Goal: Task Accomplishment & Management: Manage account settings

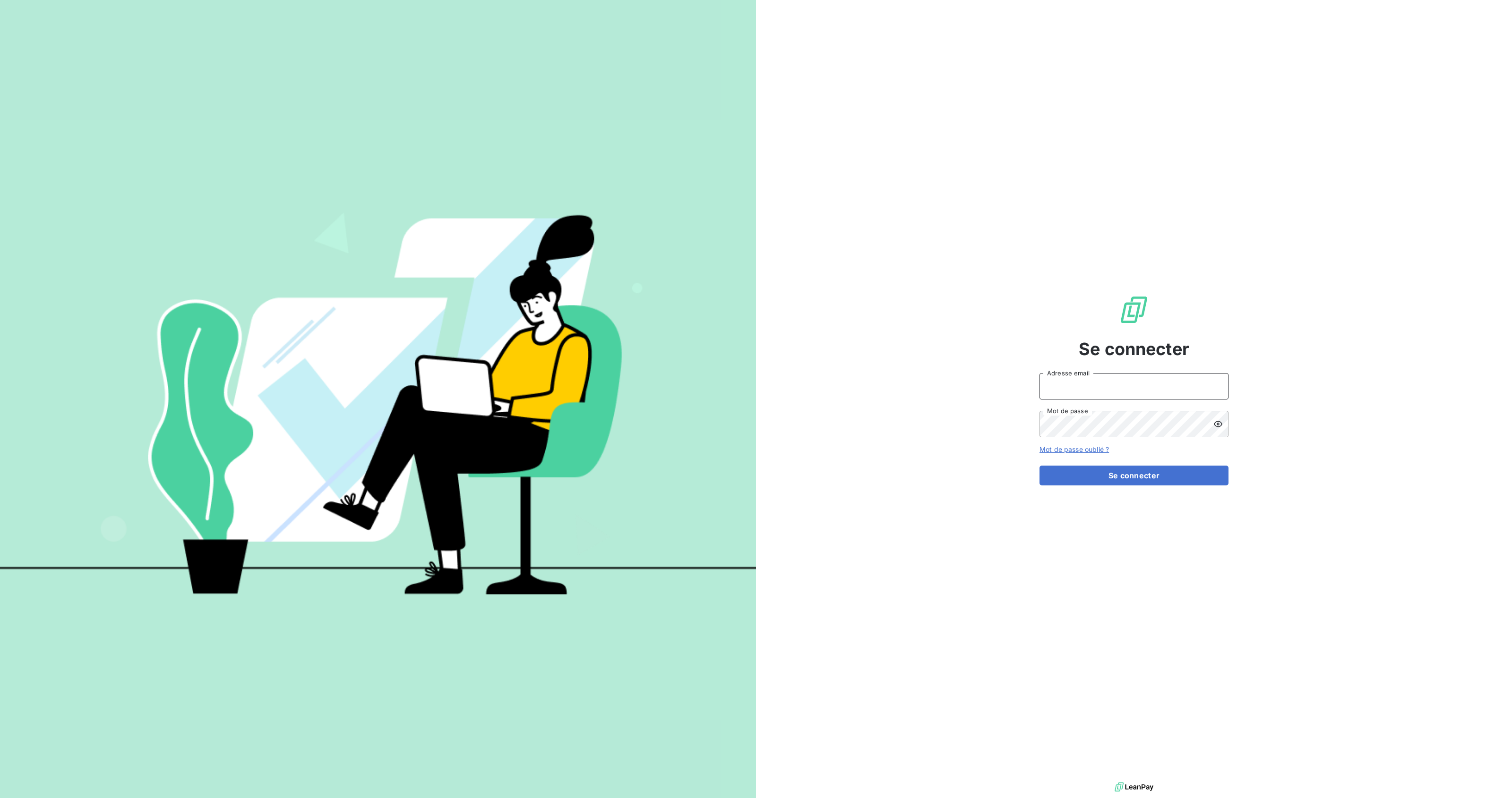
click at [1140, 394] on input "Adresse email" at bounding box center [1134, 386] width 189 height 26
click at [1223, 382] on input "Adresse email" at bounding box center [1134, 386] width 189 height 26
click at [1089, 386] on input "Adresse email" at bounding box center [1134, 386] width 189 height 26
type input "david.coridun@goodflag.com"
click at [1087, 481] on button "Se connecter" at bounding box center [1134, 476] width 189 height 20
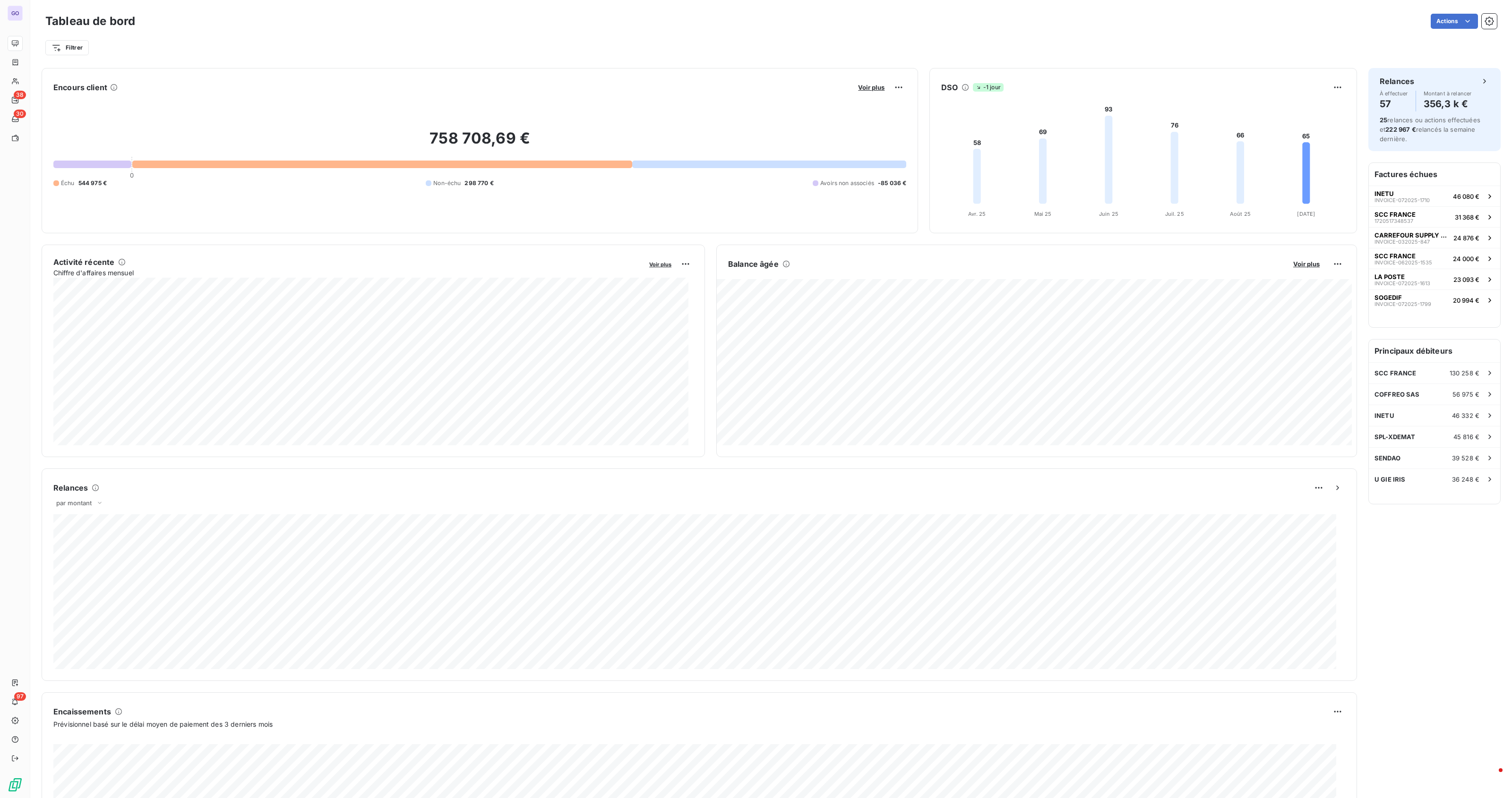
click at [247, 168] on div "758 708,69 € 0 Échu 544 975 € Non-échu 298 770 € Avoirs non associés -85 036 €" at bounding box center [480, 158] width 853 height 127
click at [89, 173] on div "758 708,69 € 0 Échu 544 975 € Non-échu 298 770 € Avoirs non associés -85 036 €" at bounding box center [480, 158] width 853 height 127
click at [11, 60] on icon at bounding box center [15, 62] width 8 height 8
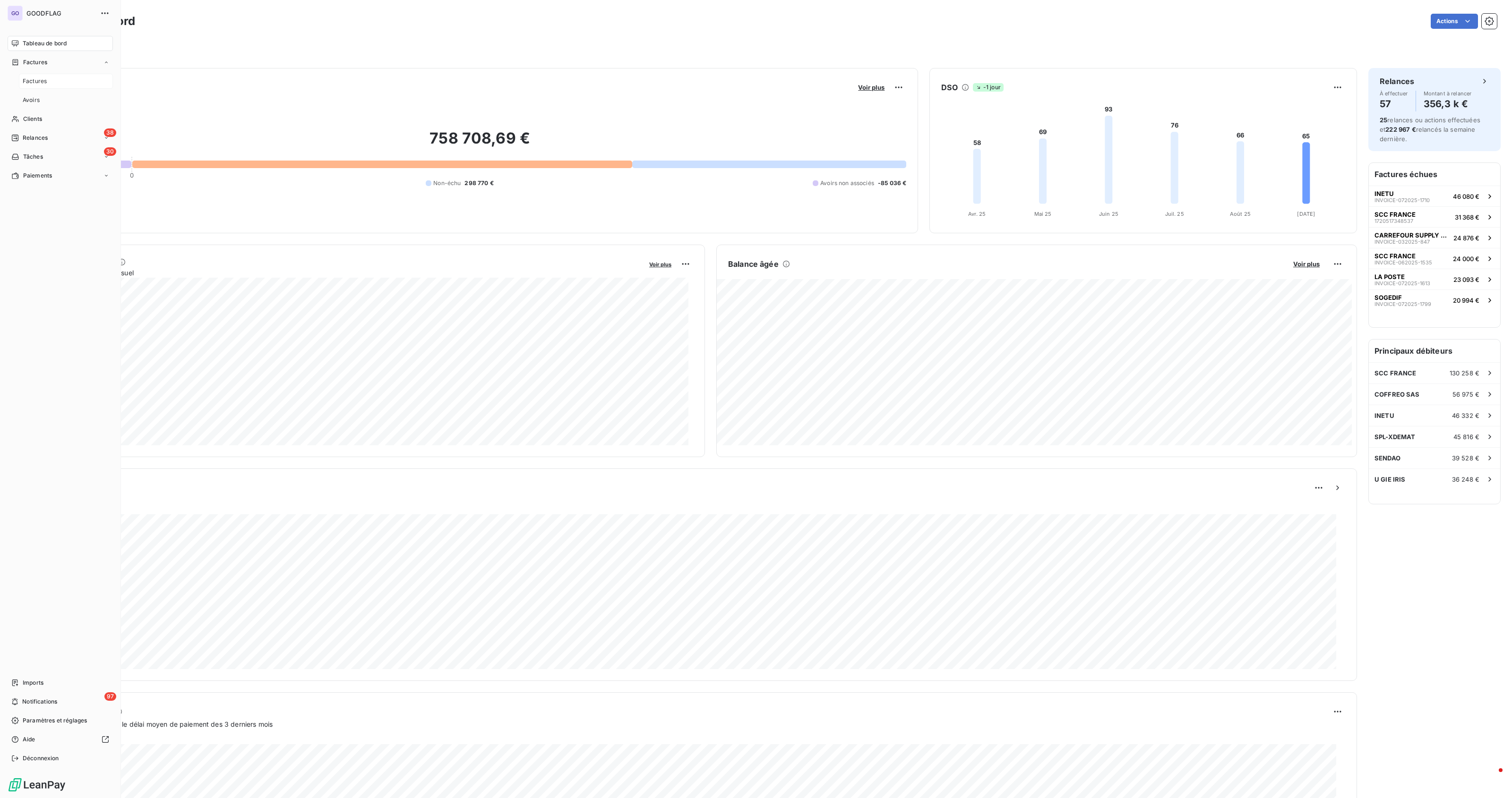
click at [48, 80] on div "Factures" at bounding box center [66, 82] width 94 height 15
click at [36, 67] on div "Factures" at bounding box center [60, 62] width 106 height 15
click at [41, 81] on span "Factures" at bounding box center [35, 81] width 24 height 8
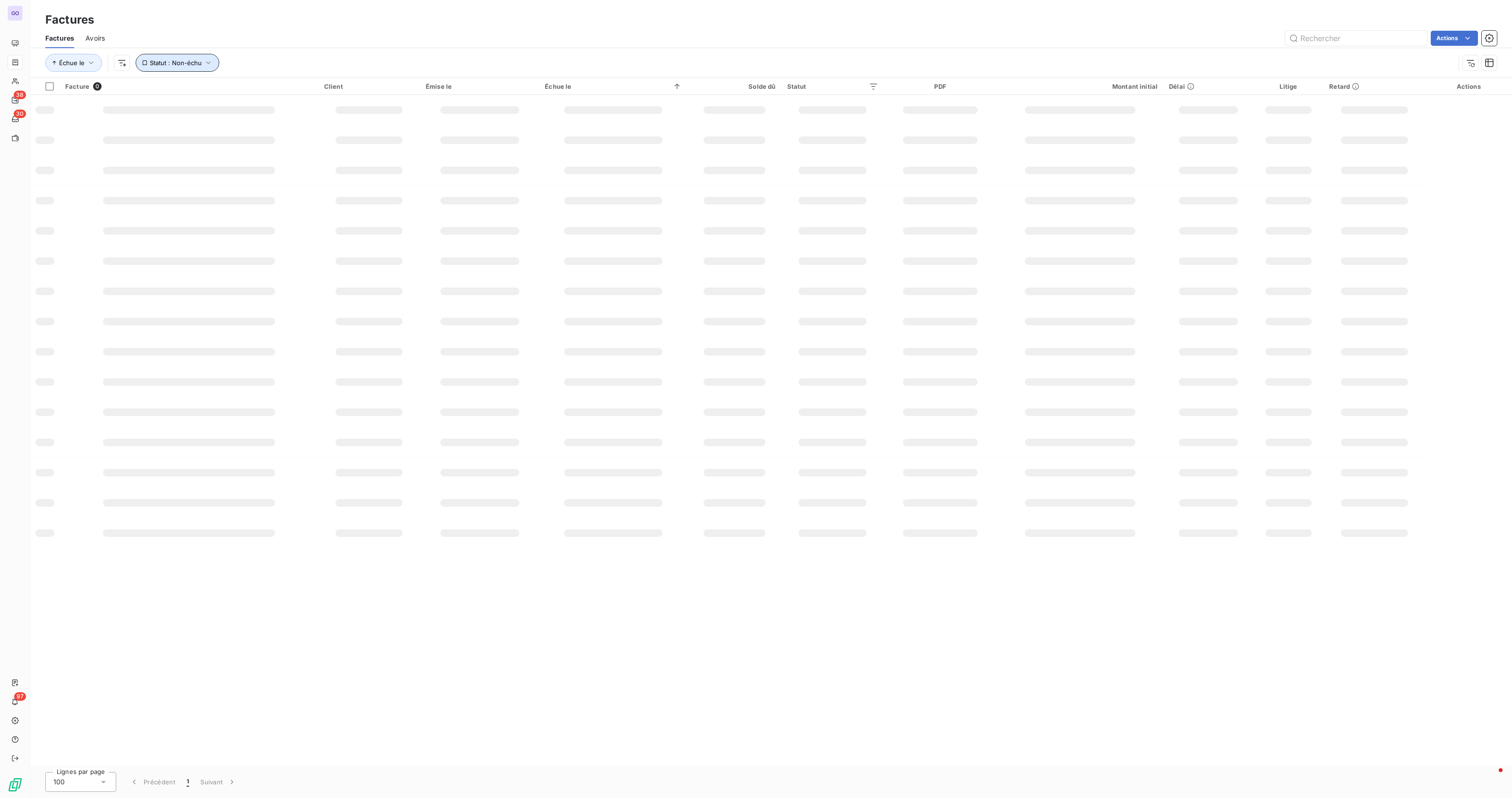
click at [181, 64] on span "Statut : Non-échu" at bounding box center [176, 63] width 52 height 8
click at [280, 88] on span "non-échue" at bounding box center [269, 87] width 35 height 8
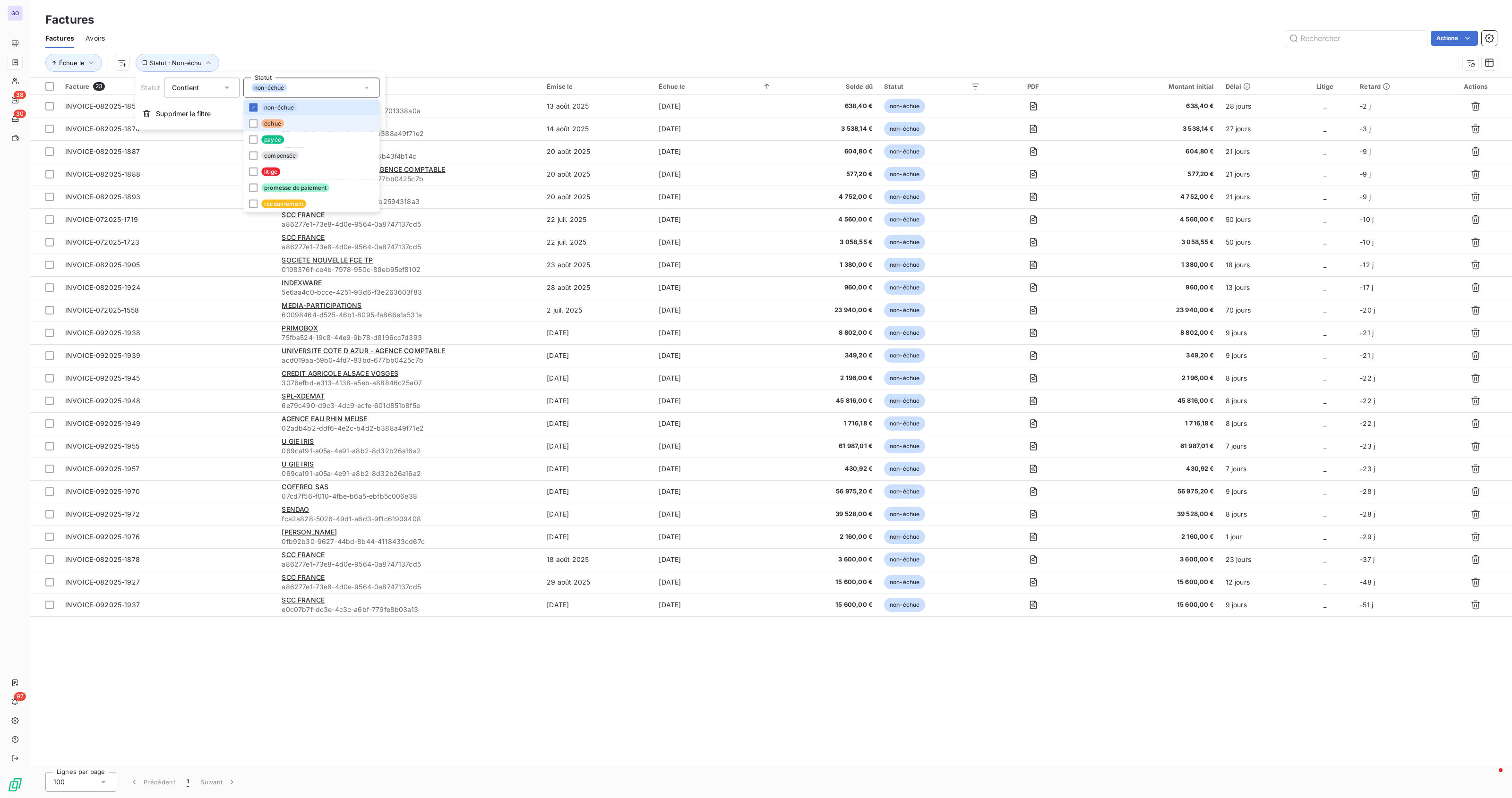
click at [291, 130] on li "échue" at bounding box center [312, 123] width 136 height 16
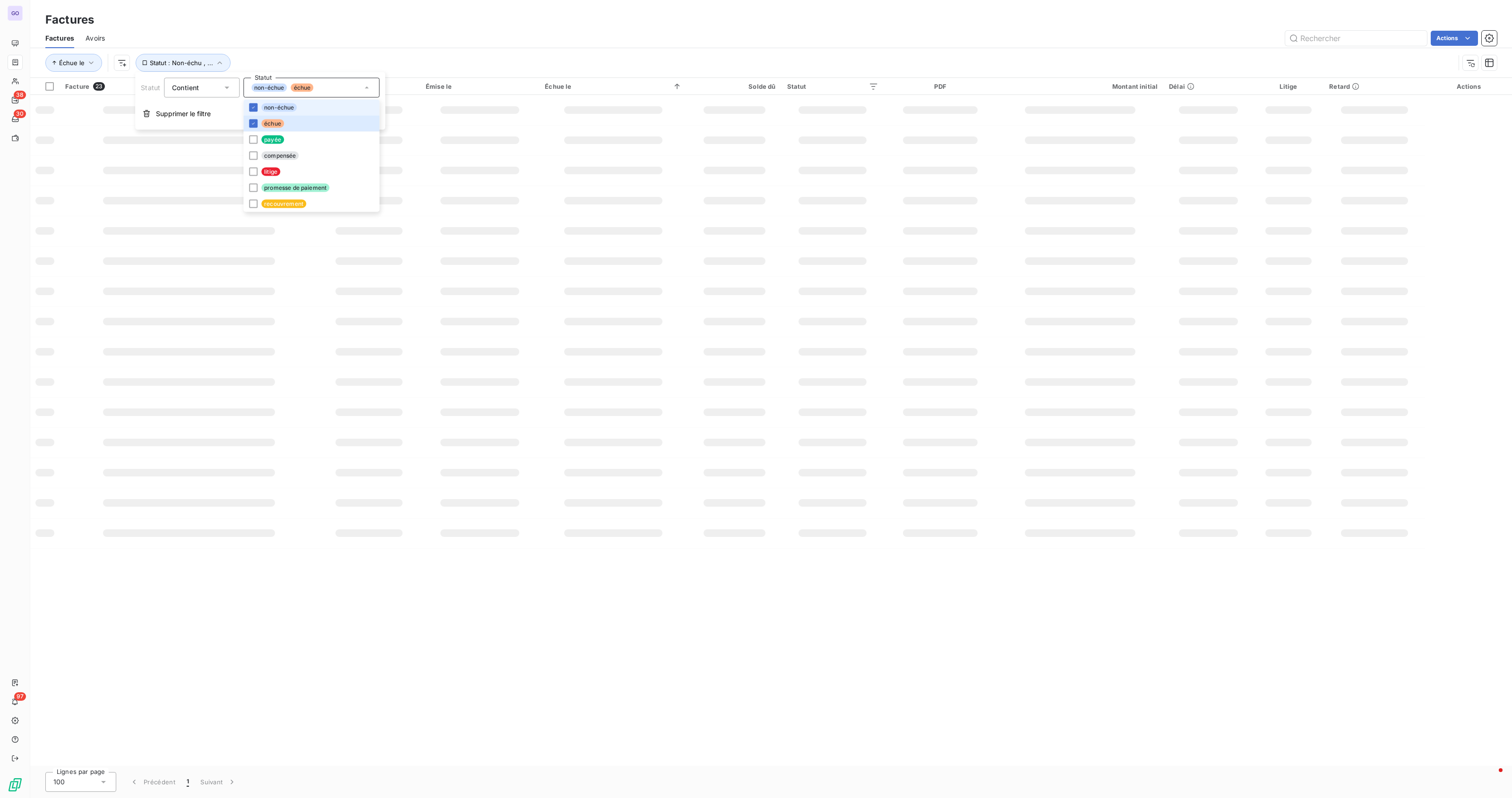
click at [292, 110] on span "non-échue" at bounding box center [279, 107] width 35 height 8
click at [559, 50] on div "Échue le Statut : Échu" at bounding box center [771, 63] width 1452 height 29
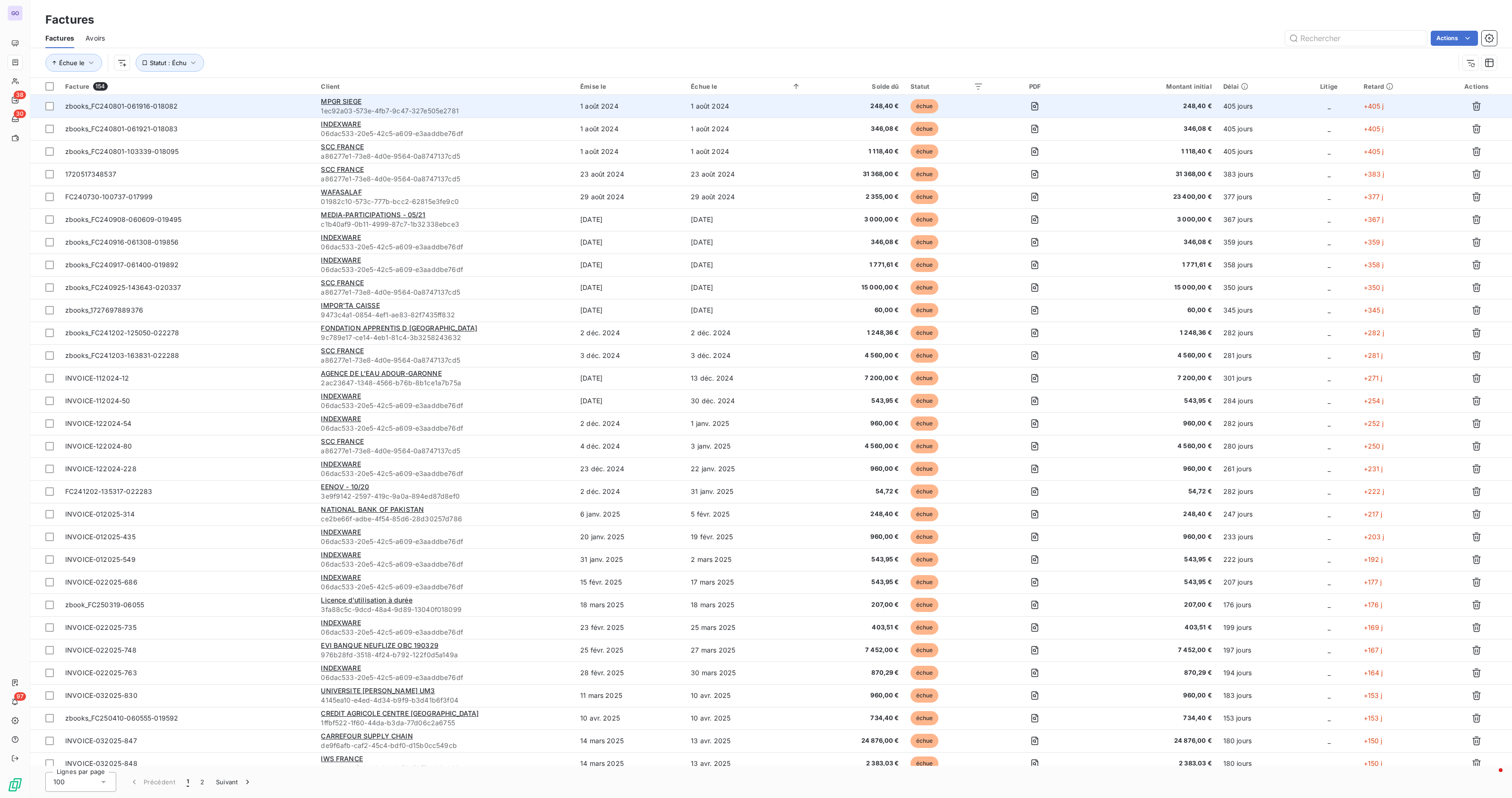
click at [542, 108] on span "1ec92a03-573e-4fb7-9c47-327e505e2781" at bounding box center [445, 111] width 248 height 9
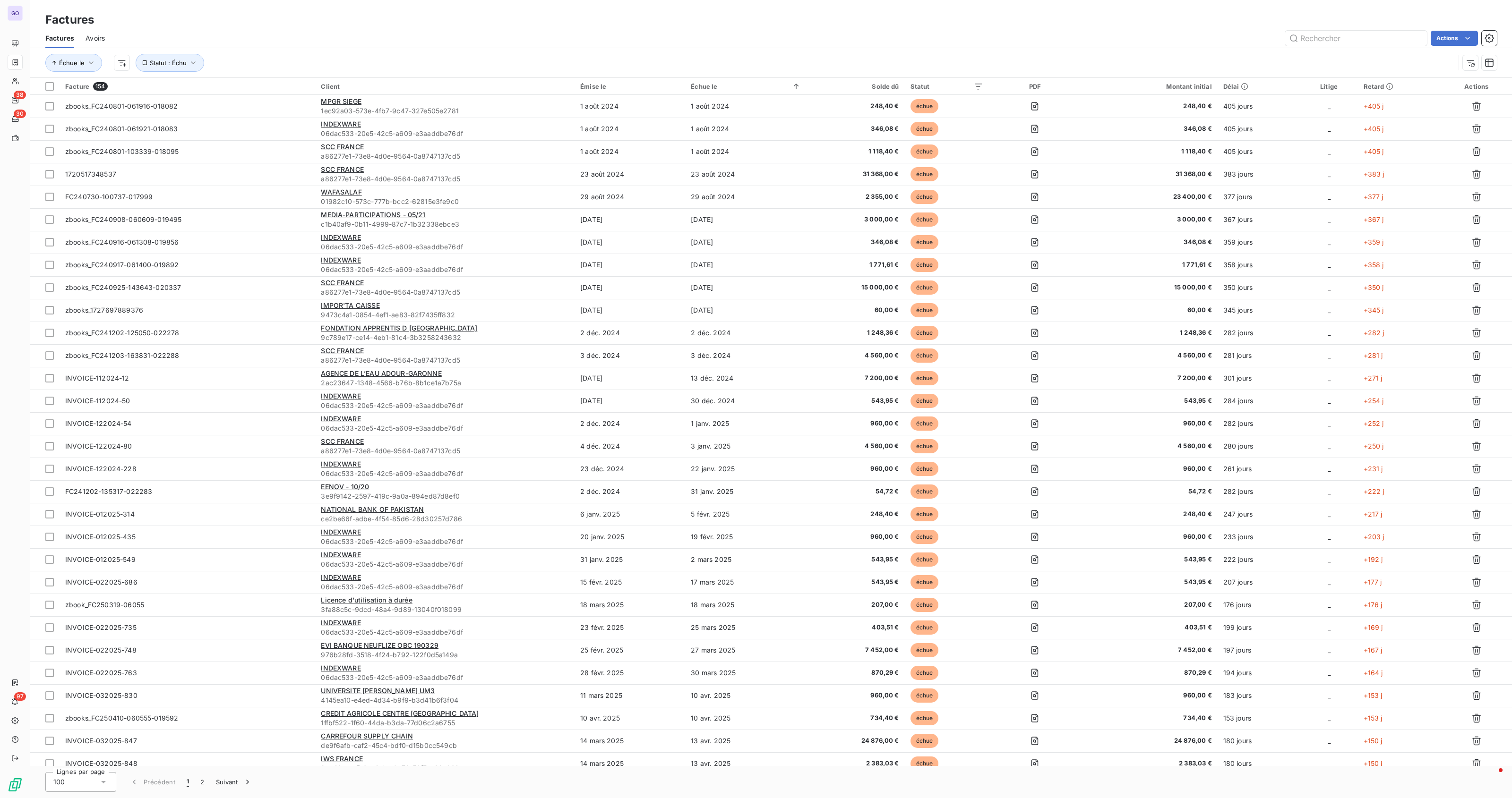
click at [894, 87] on div "Solde dû" at bounding box center [856, 86] width 87 height 8
click at [1162, 87] on div "Montant initial" at bounding box center [1149, 86] width 125 height 8
click at [1201, 83] on div at bounding box center [1203, 86] width 19 height 11
click at [1163, 132] on div "Trier par ordre décroissant" at bounding box center [1153, 127] width 113 height 21
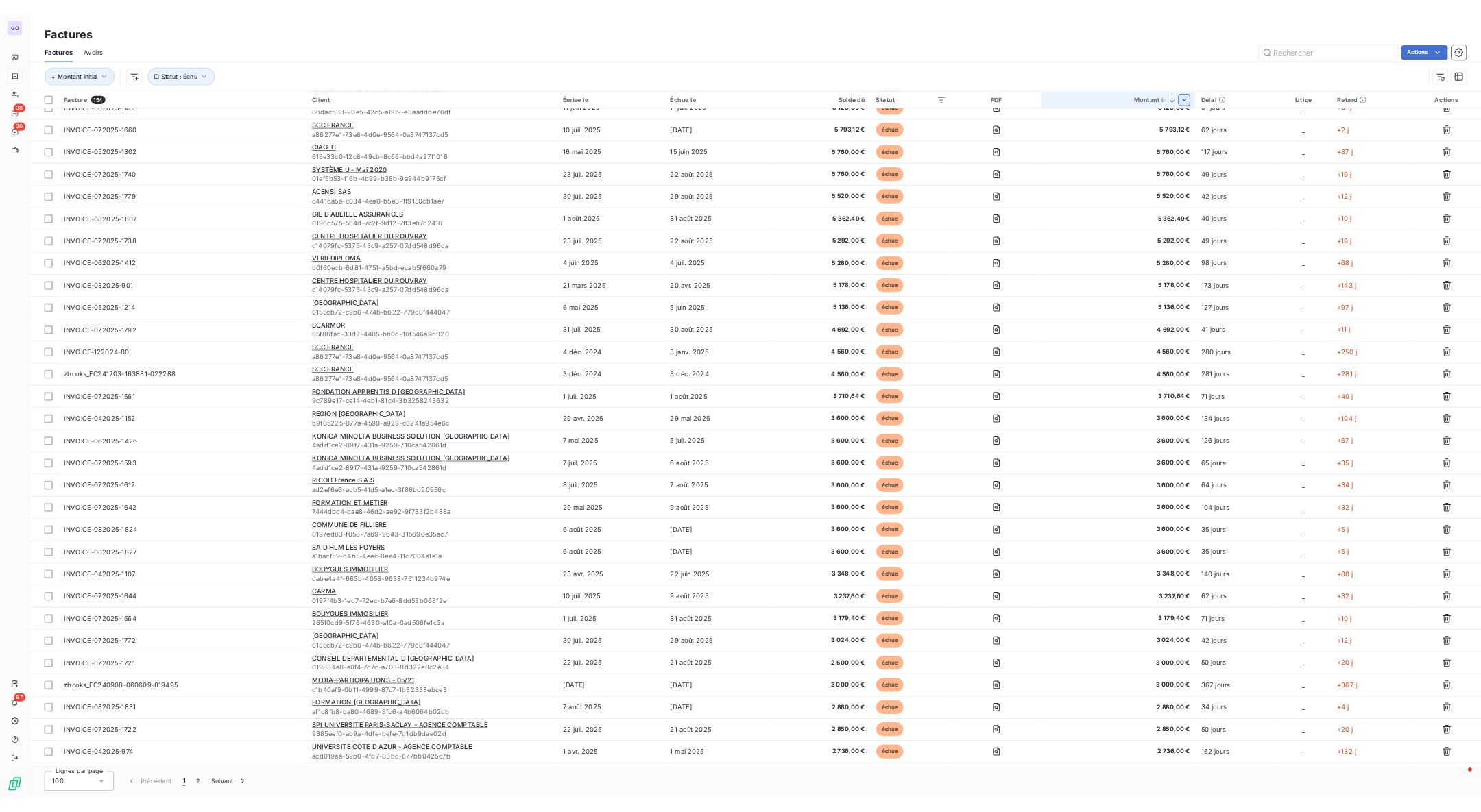
scroll to position [744, 0]
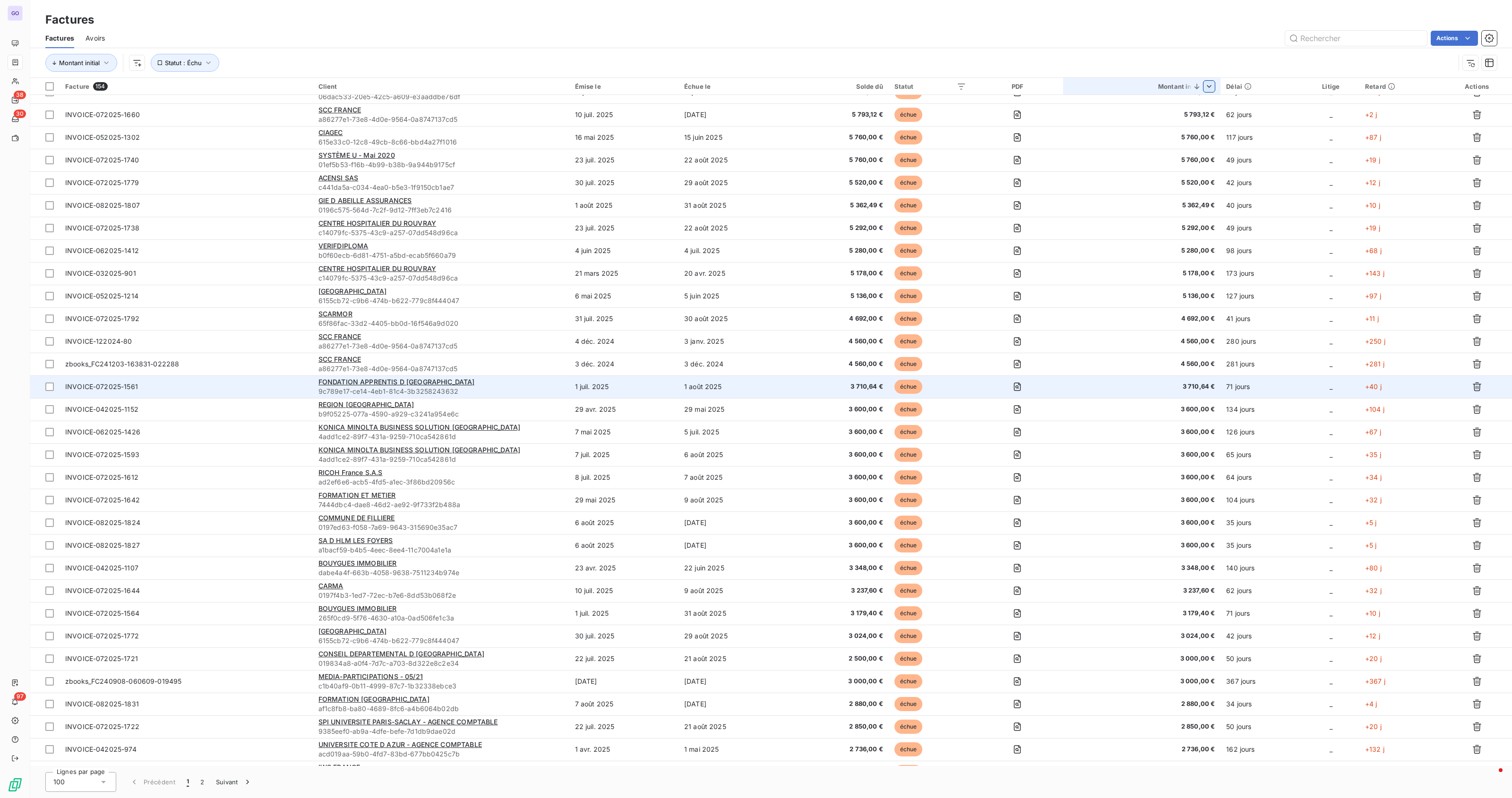
click at [480, 384] on div "FONDATION APPRENTIS D [GEOGRAPHIC_DATA]" at bounding box center [441, 382] width 245 height 9
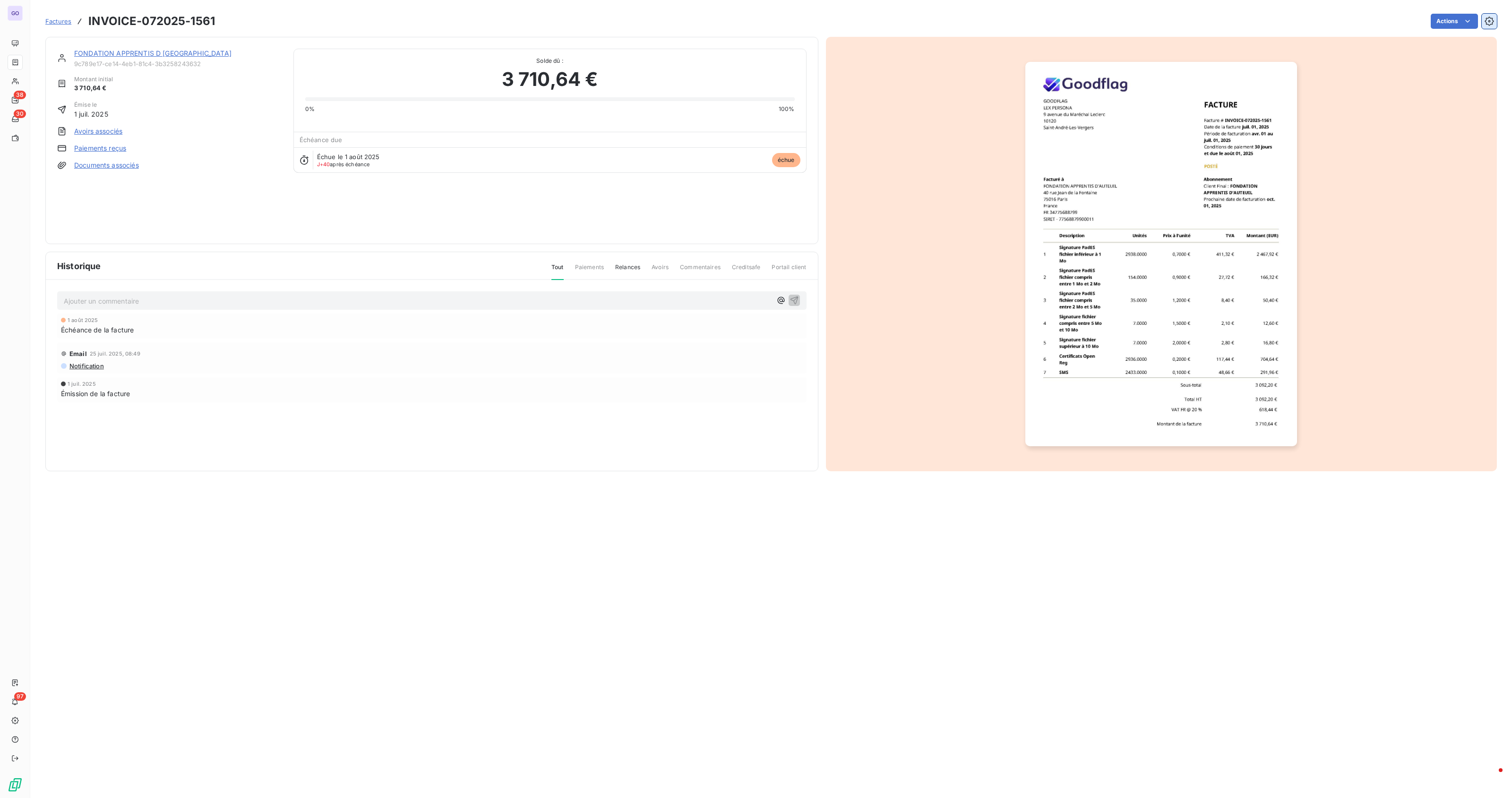
click at [1489, 23] on icon "button" at bounding box center [1489, 21] width 9 height 9
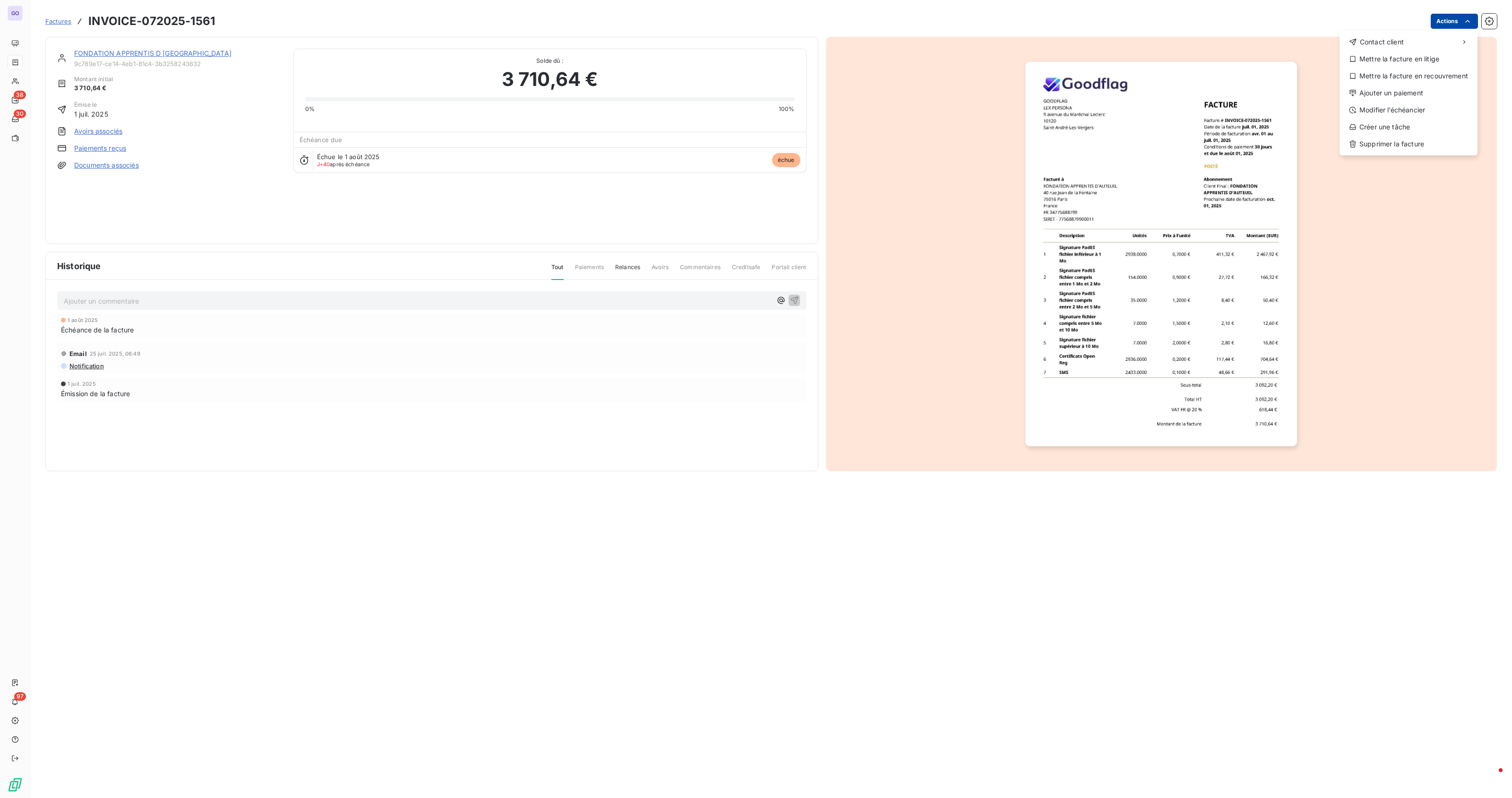
click at [1445, 18] on html "GO 38 30 97 Factures INVOICE-072025-1561 Actions Contact client Mettre la factu…" at bounding box center [756, 399] width 1512 height 798
click at [1414, 109] on div "Modifier l’échéancier" at bounding box center [1409, 110] width 130 height 15
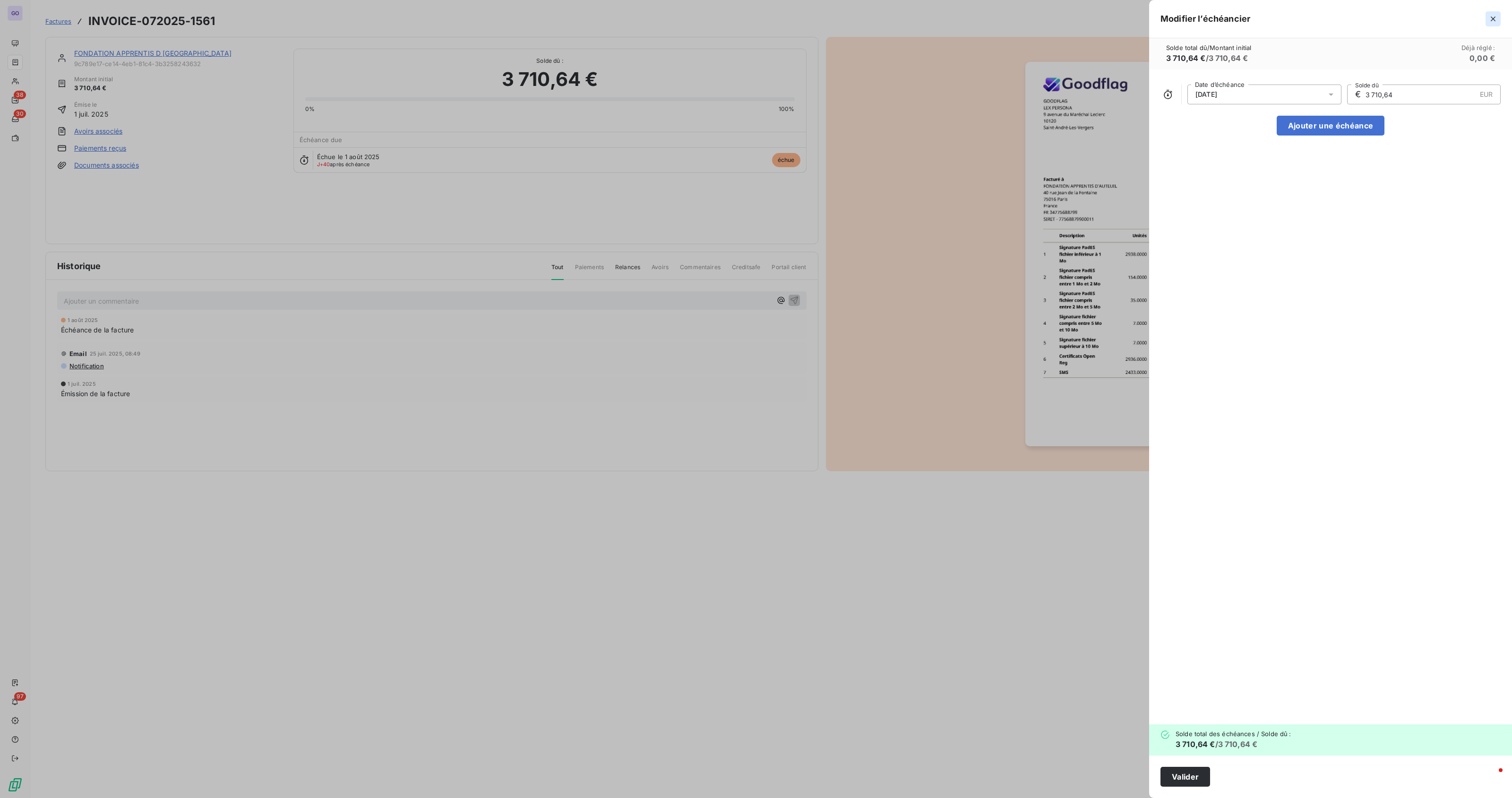
click at [1494, 17] on icon "button" at bounding box center [1493, 19] width 9 height 9
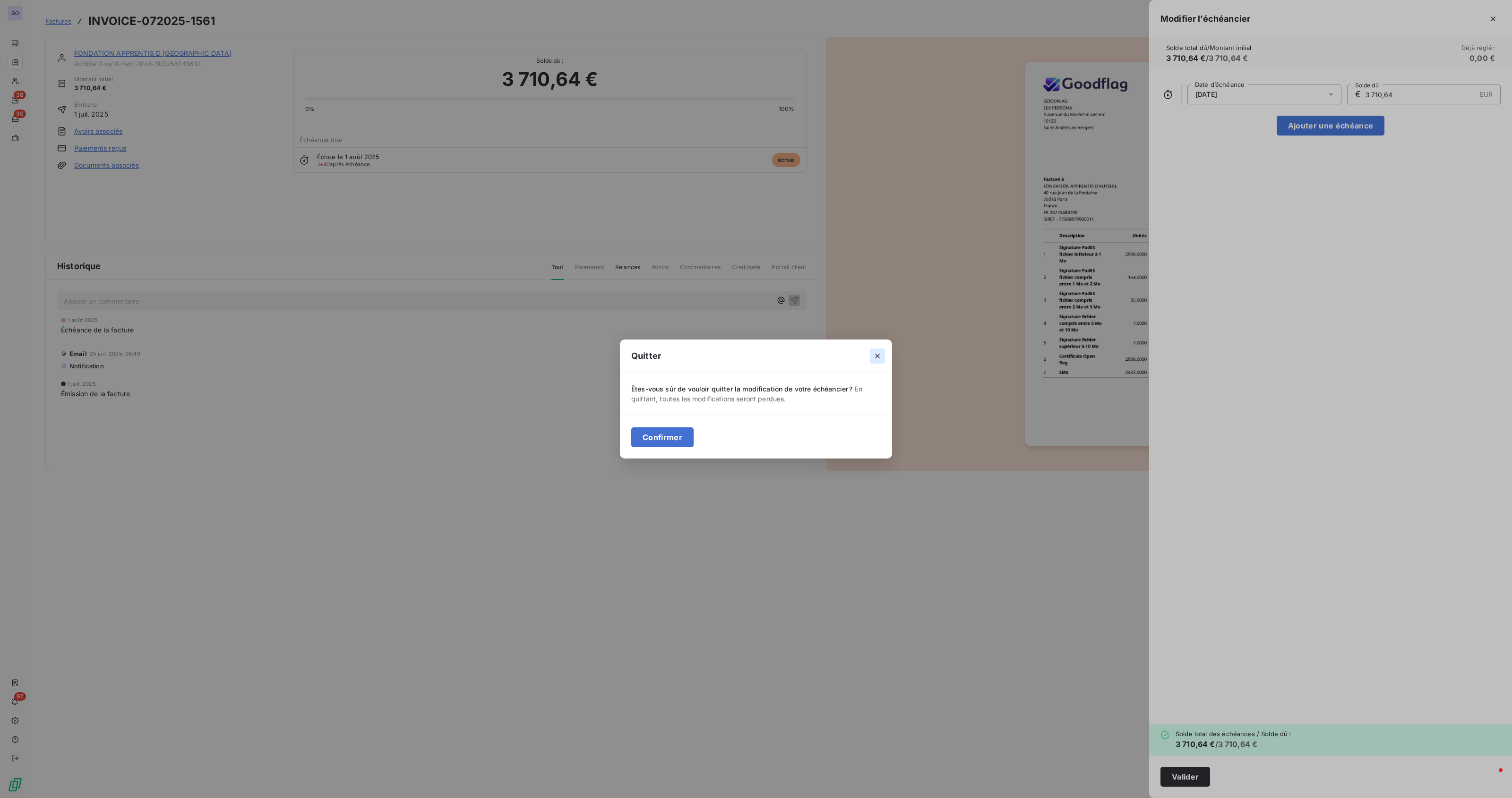
click at [878, 354] on icon "button" at bounding box center [878, 356] width 9 height 9
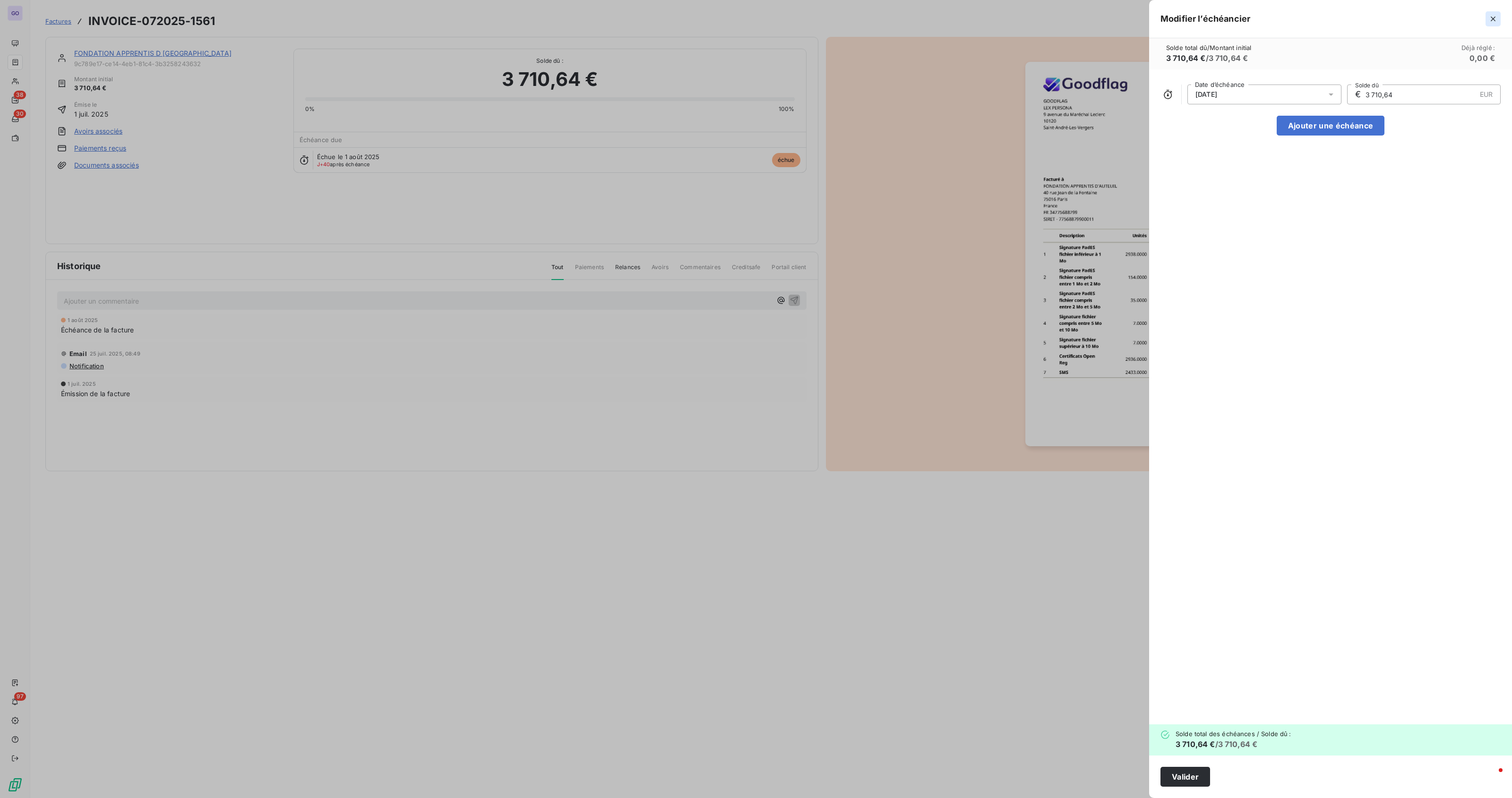
click at [1491, 20] on icon "button" at bounding box center [1493, 19] width 9 height 9
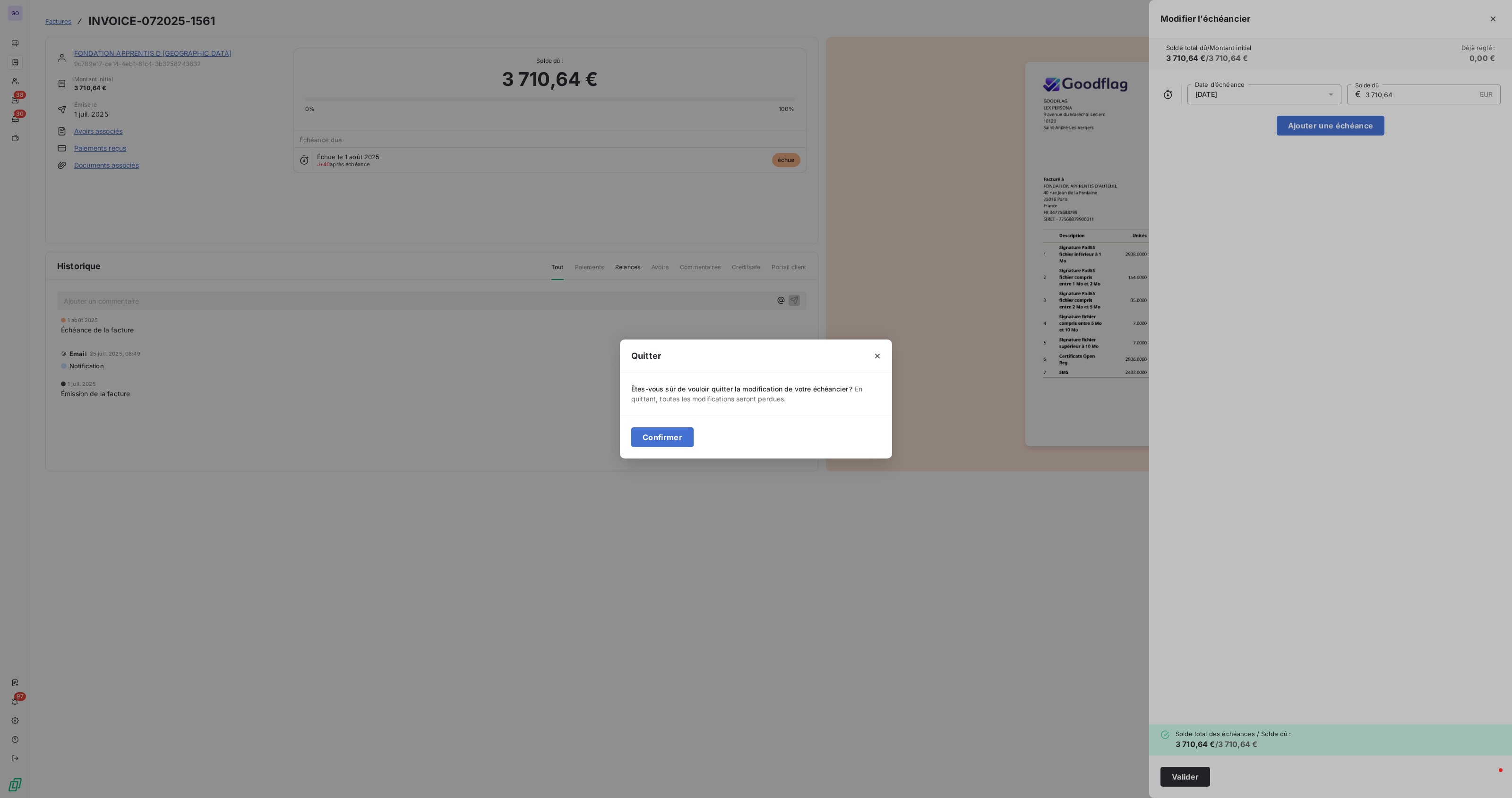
click at [686, 447] on div "Confirmer" at bounding box center [756, 437] width 272 height 43
click at [683, 443] on button "Confirmer" at bounding box center [662, 438] width 62 height 20
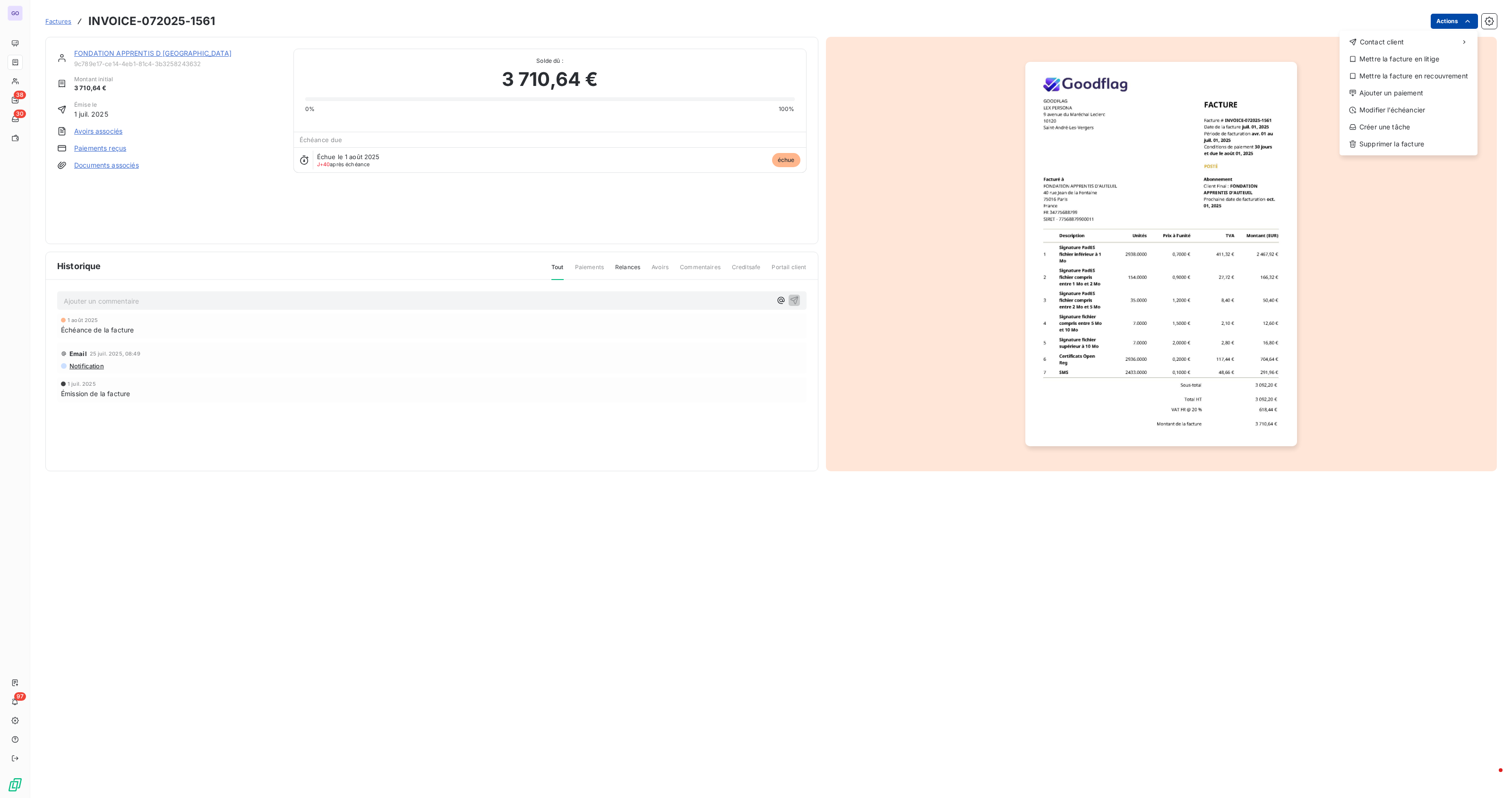
click at [1437, 22] on html "GO 38 30 97 Factures INVOICE-072025-1561 Actions Contact client Mettre la factu…" at bounding box center [756, 399] width 1512 height 798
click at [350, 399] on html "GO 38 30 97 Factures INVOICE-072025-1561 Actions Contact client Mettre la factu…" at bounding box center [756, 399] width 1512 height 798
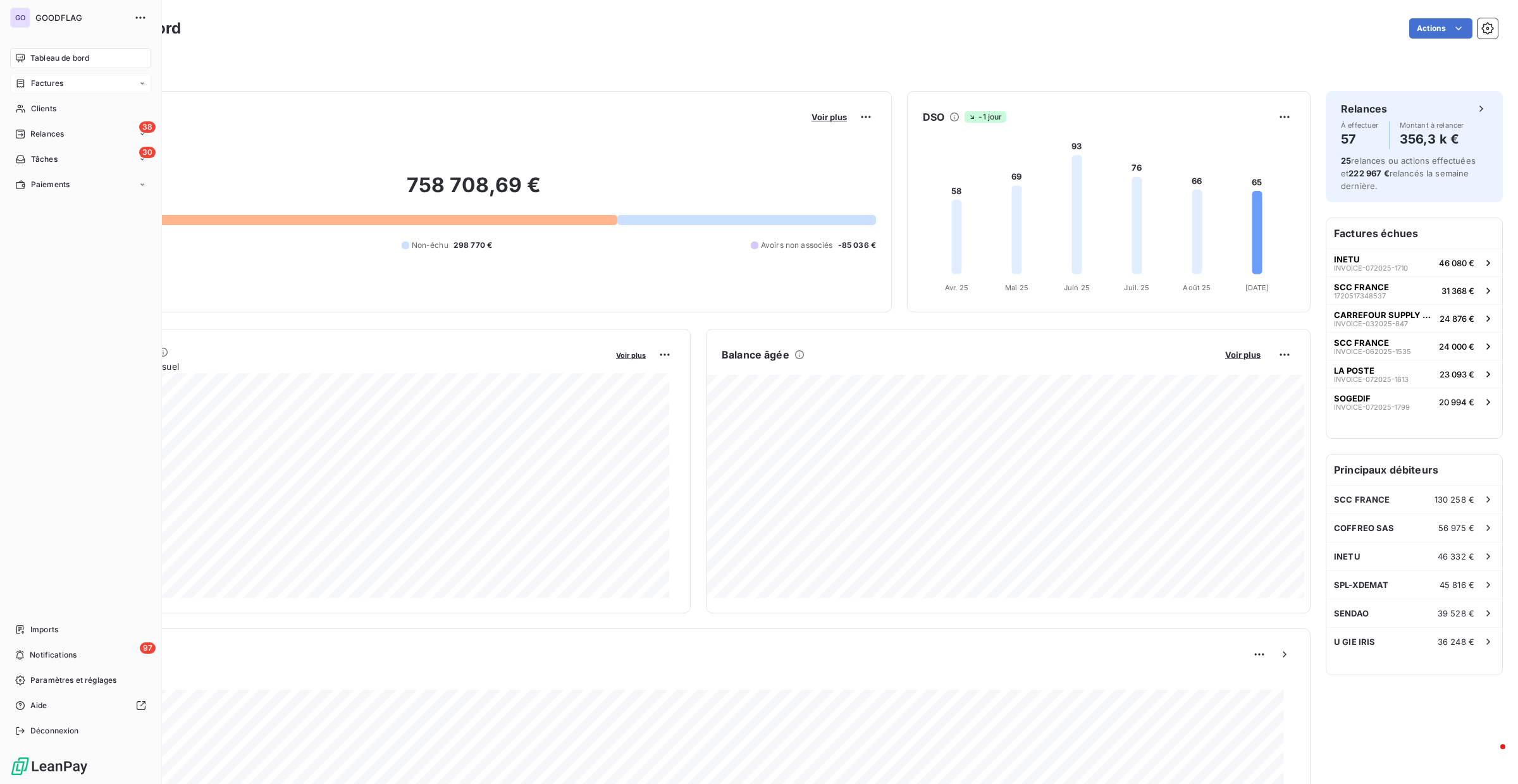
click at [11, 84] on div "Factures" at bounding box center [81, 83] width 141 height 20
click at [15, 100] on div "Factures Avoirs" at bounding box center [81, 122] width 141 height 46
click at [64, 117] on div "Factures" at bounding box center [88, 109] width 126 height 20
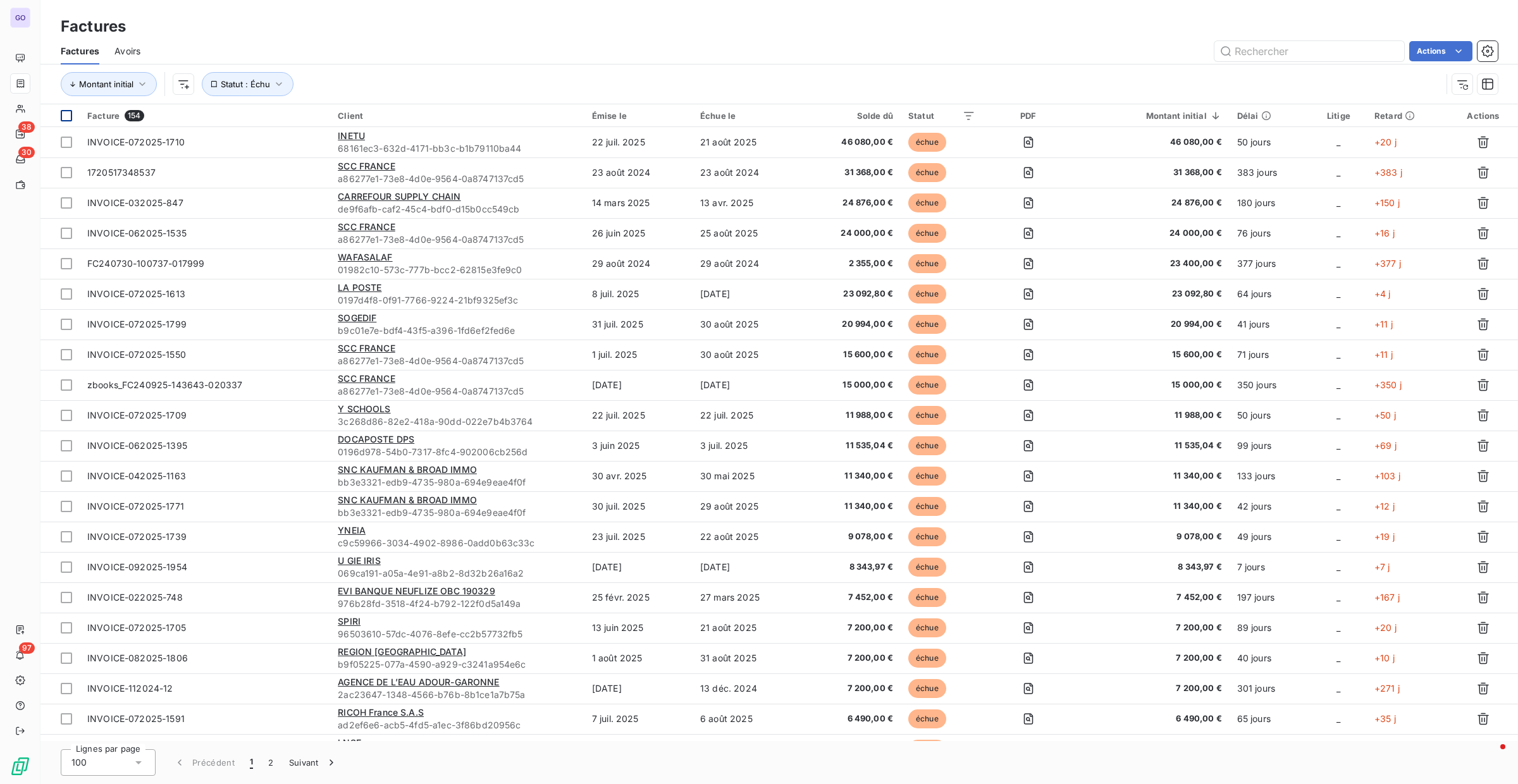
click at [67, 112] on div at bounding box center [66, 115] width 11 height 11
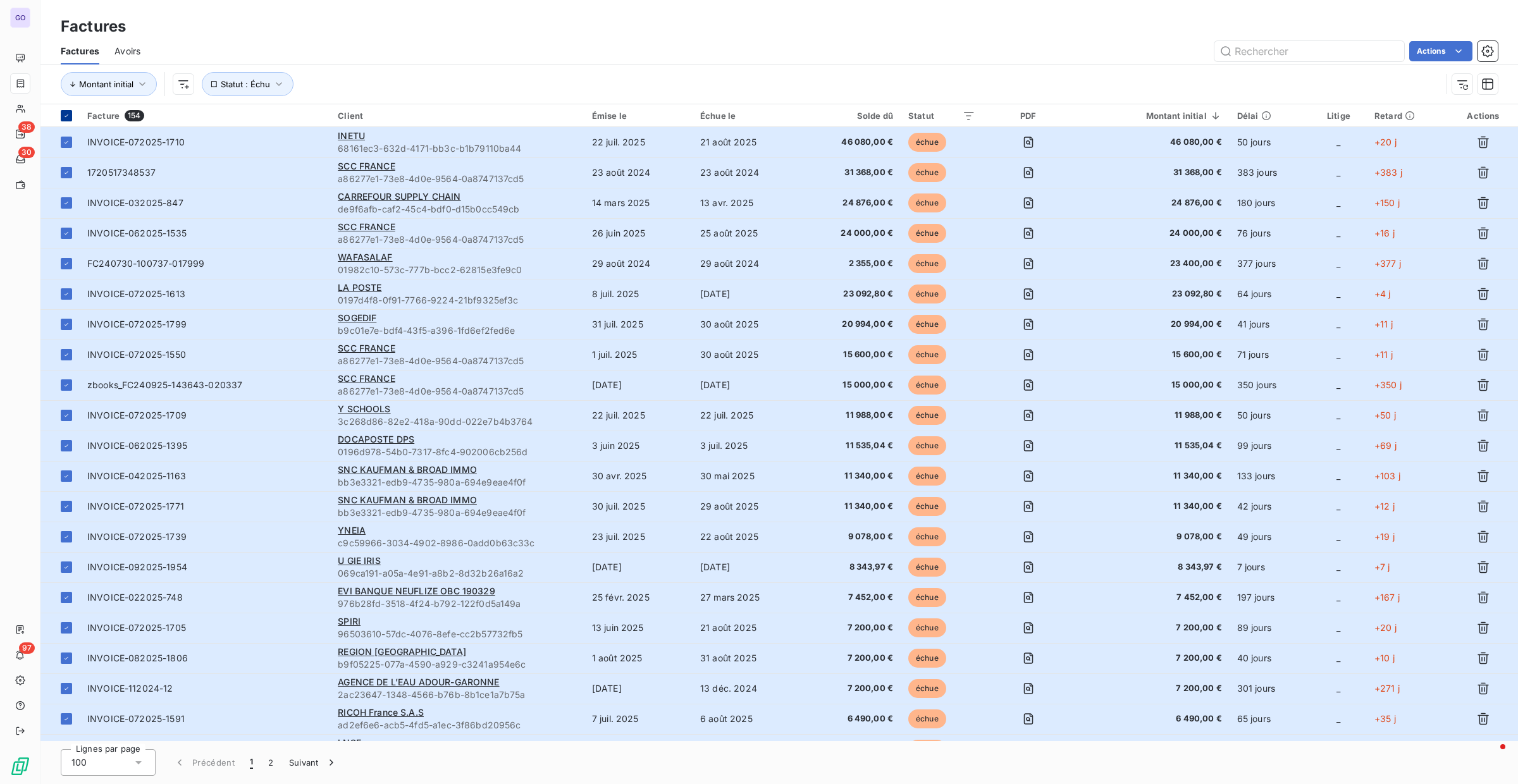
click at [62, 115] on div at bounding box center [66, 115] width 11 height 11
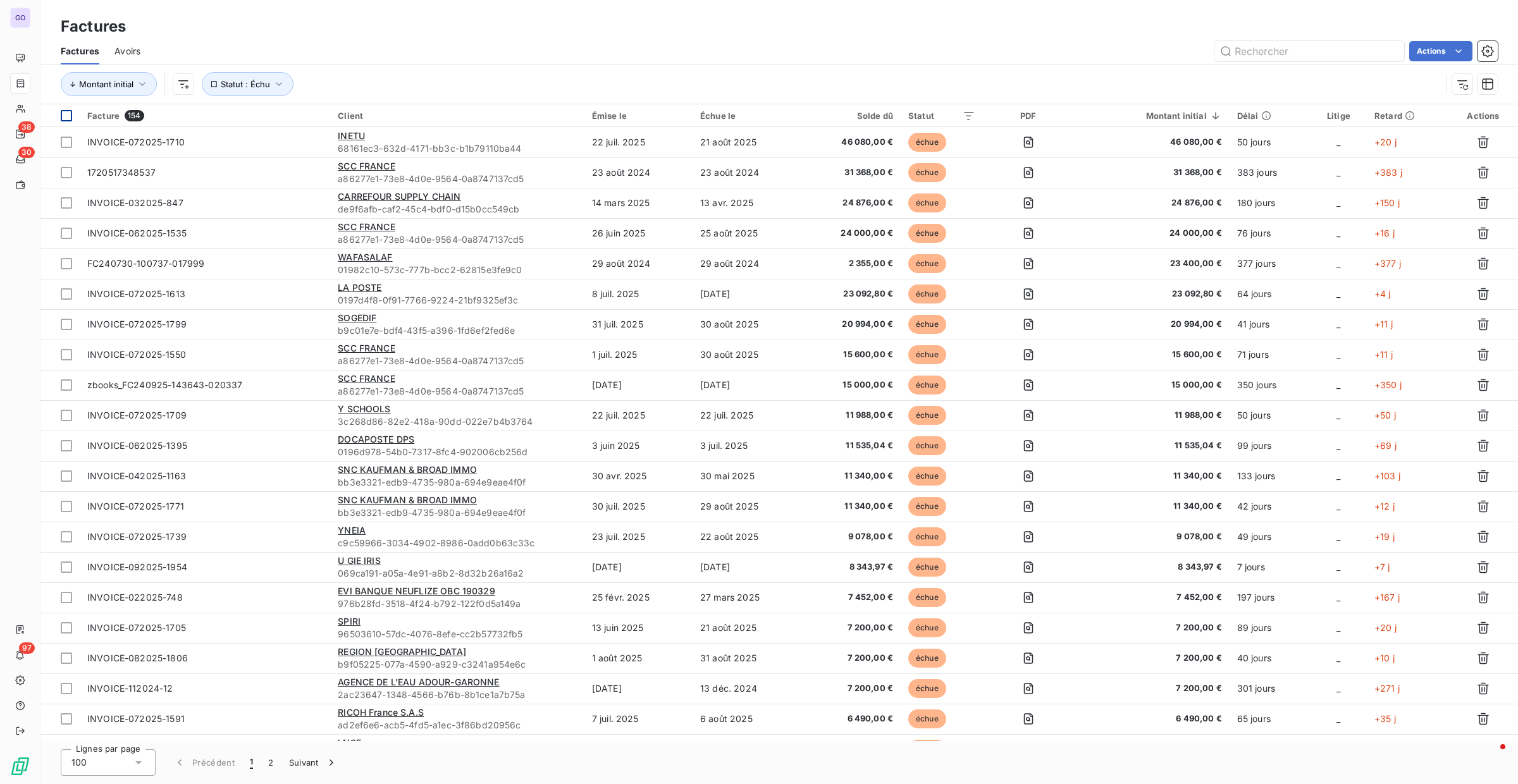
click at [64, 114] on div at bounding box center [66, 115] width 11 height 11
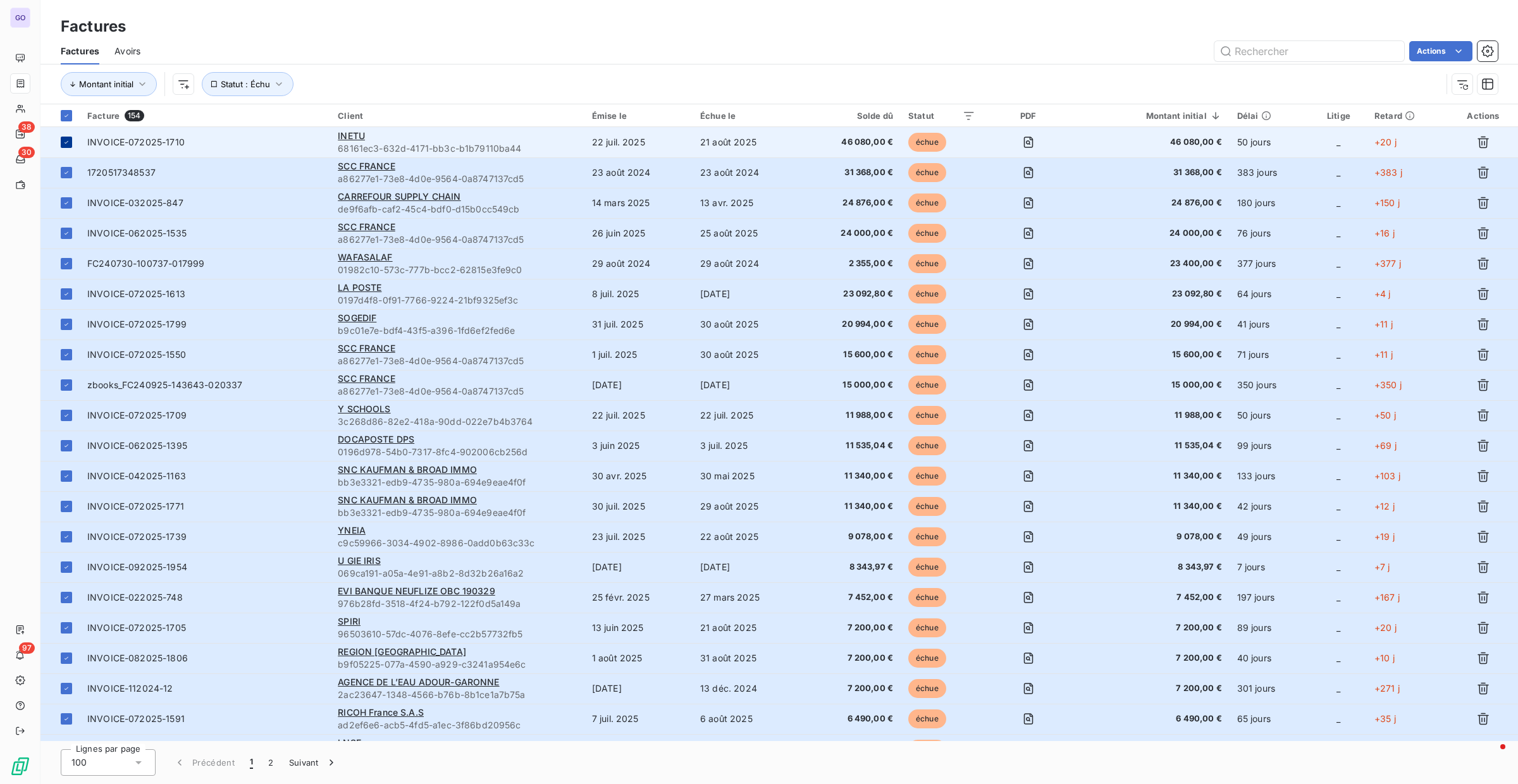
click at [64, 141] on icon at bounding box center [67, 142] width 8 height 8
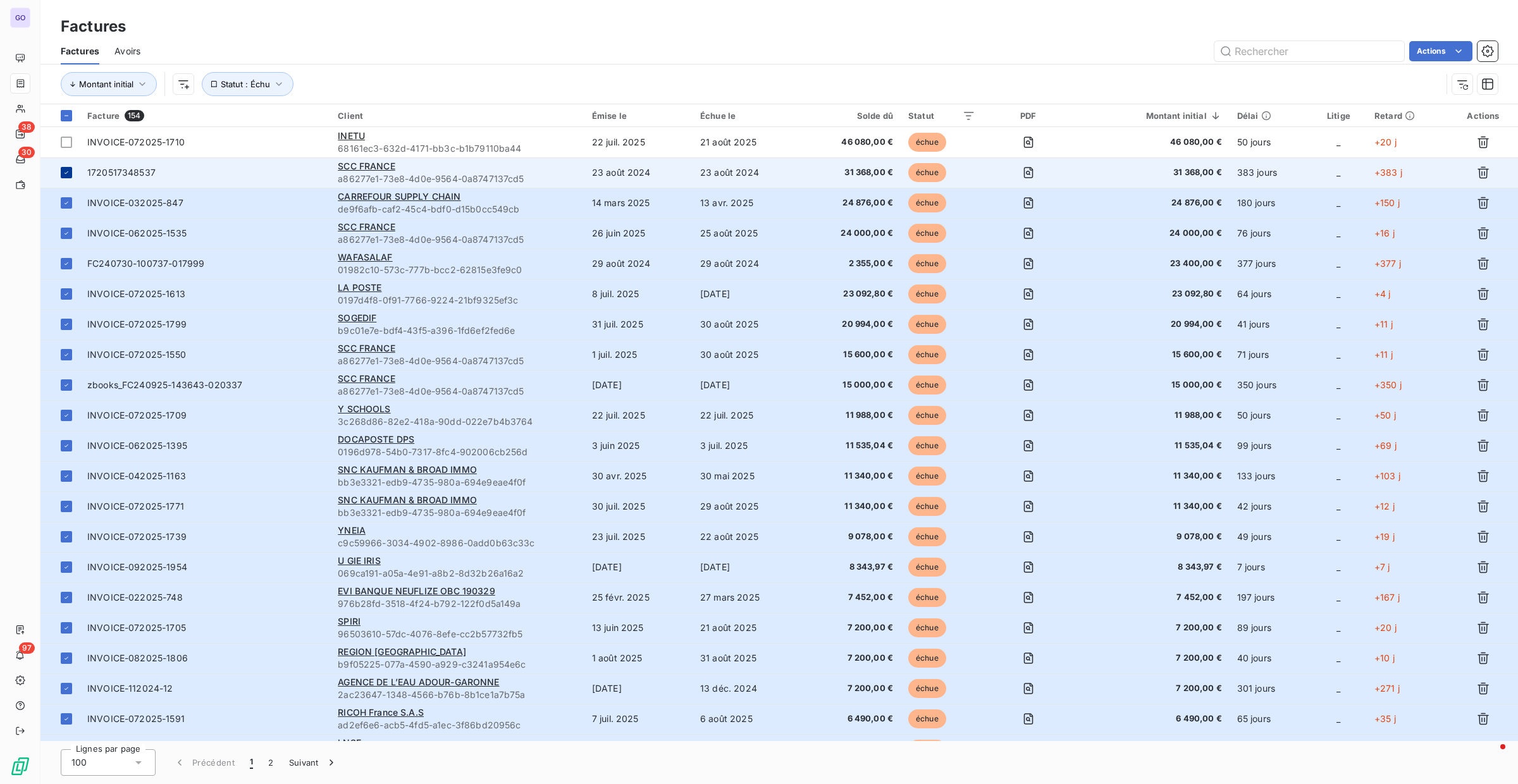
click at [64, 169] on icon at bounding box center [67, 173] width 8 height 8
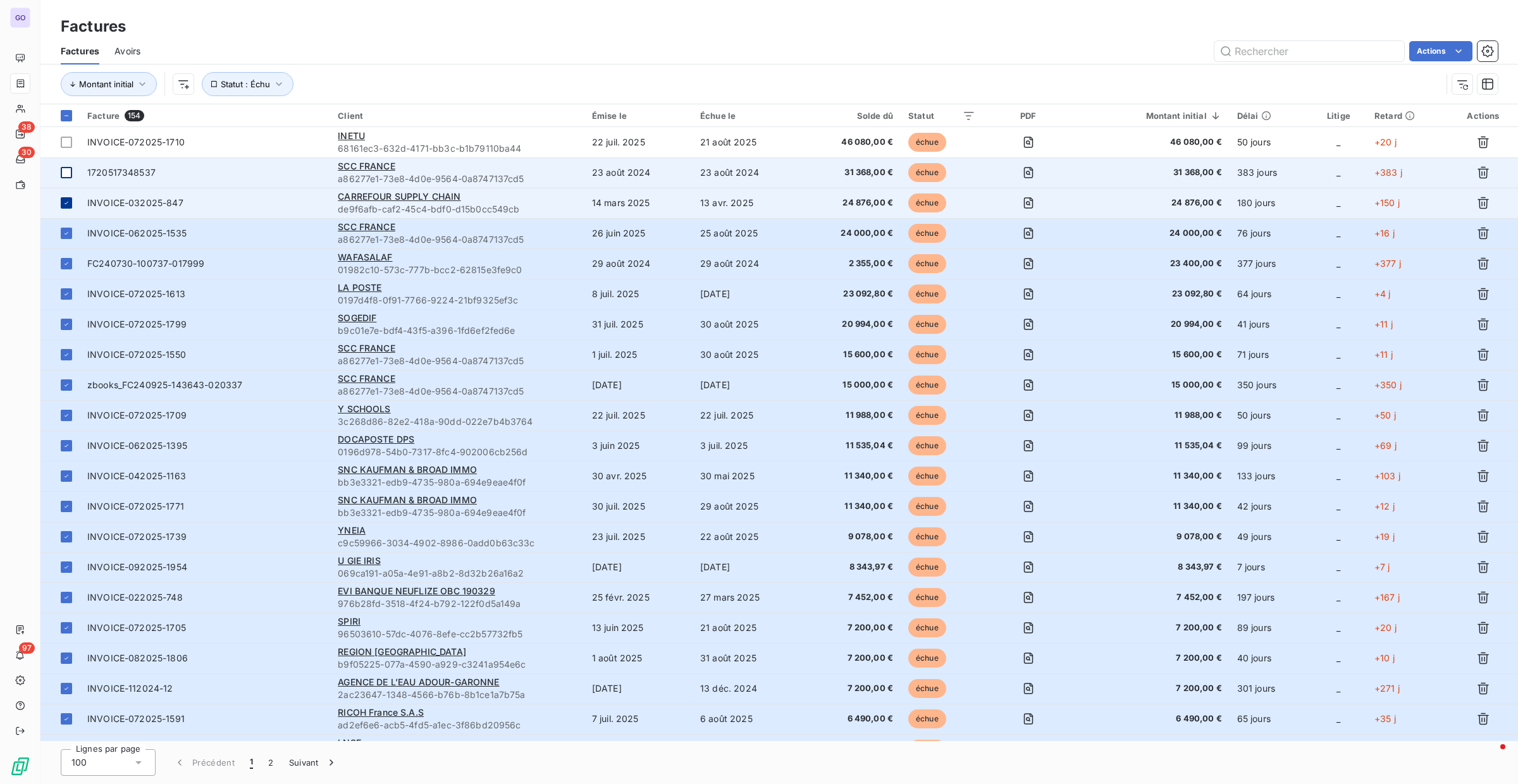
click at [67, 200] on icon at bounding box center [67, 203] width 8 height 8
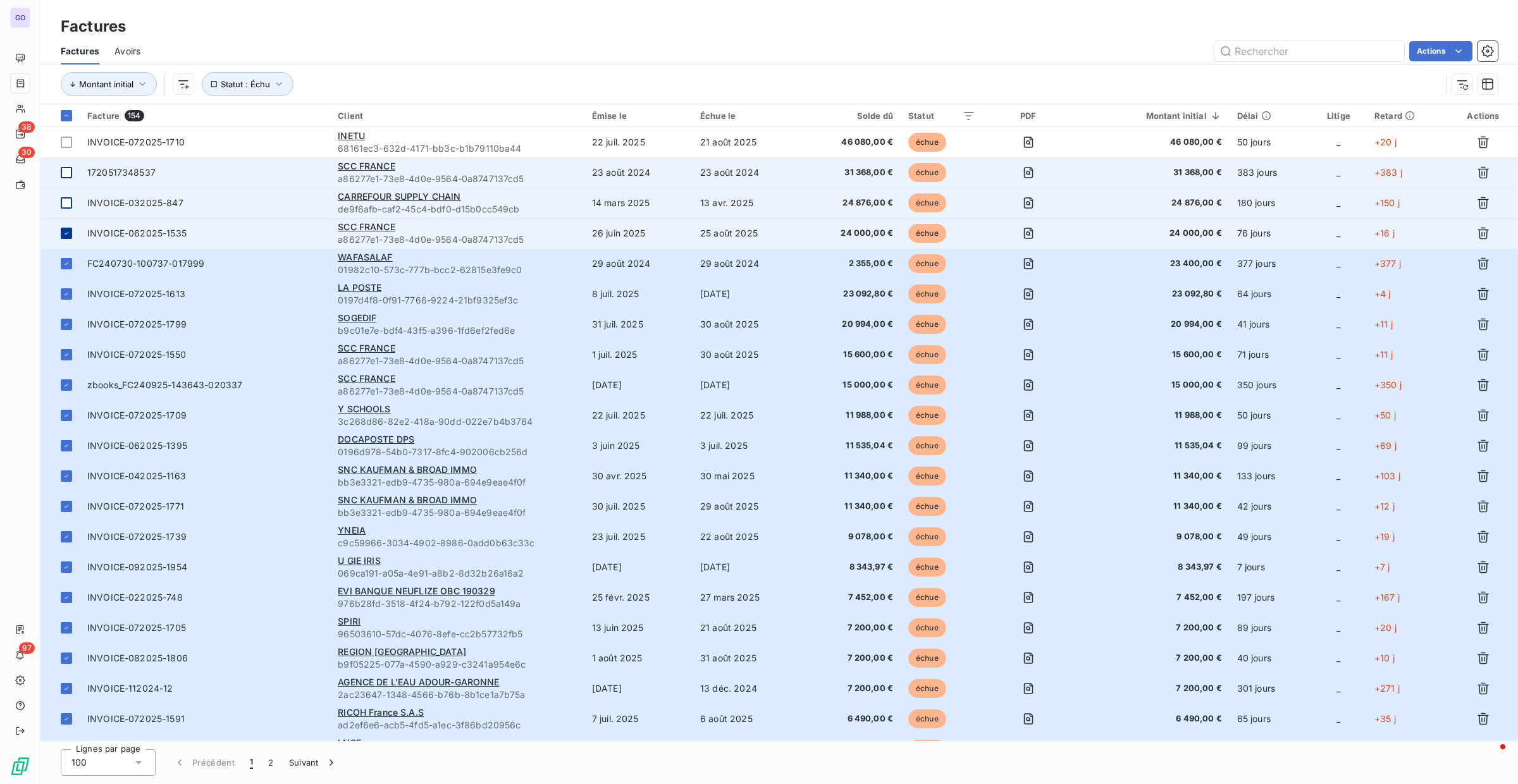
click at [67, 232] on icon at bounding box center [66, 233] width 4 height 2
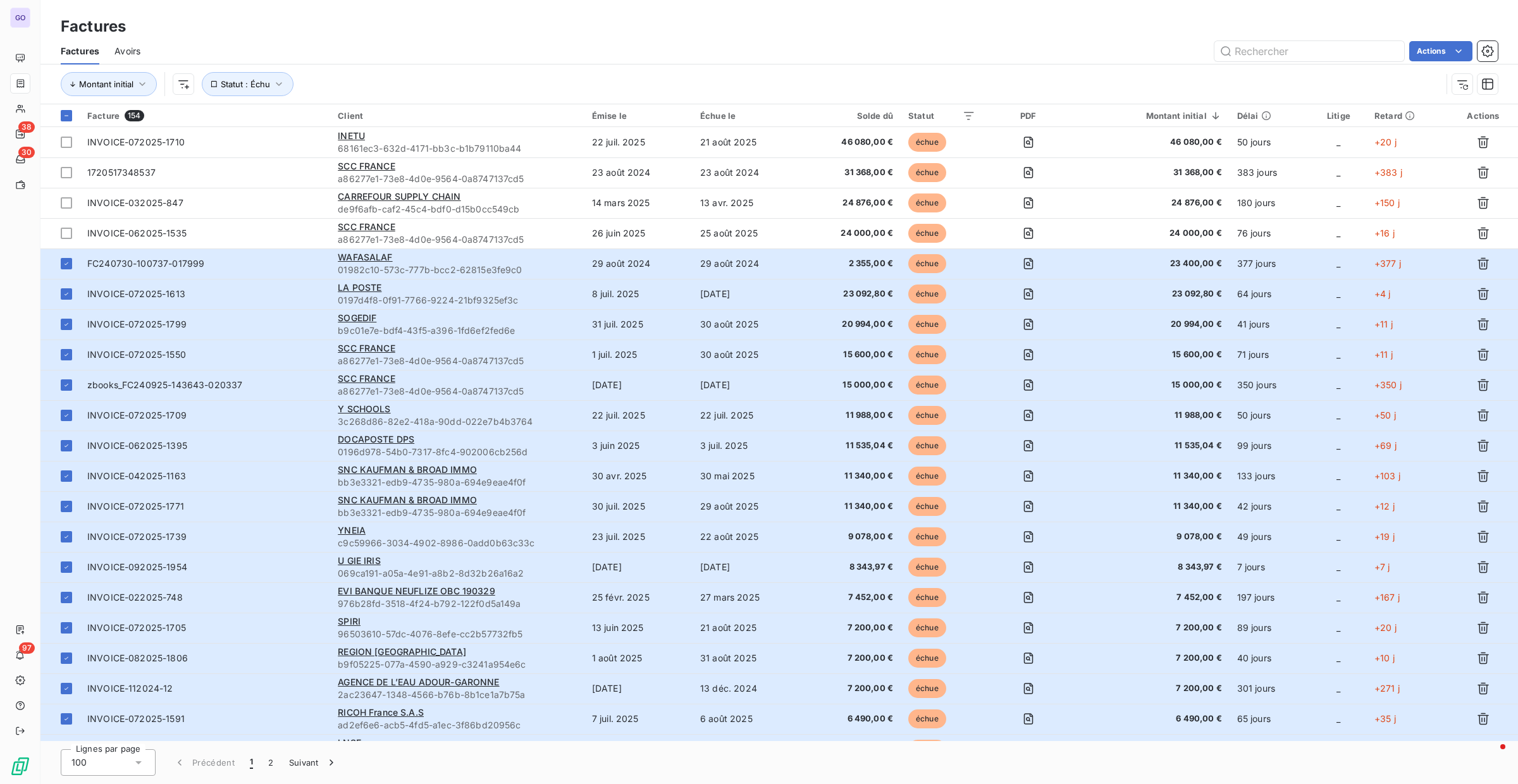
click at [525, 82] on div "Montant initial Statut : Échu" at bounding box center [750, 84] width 1380 height 24
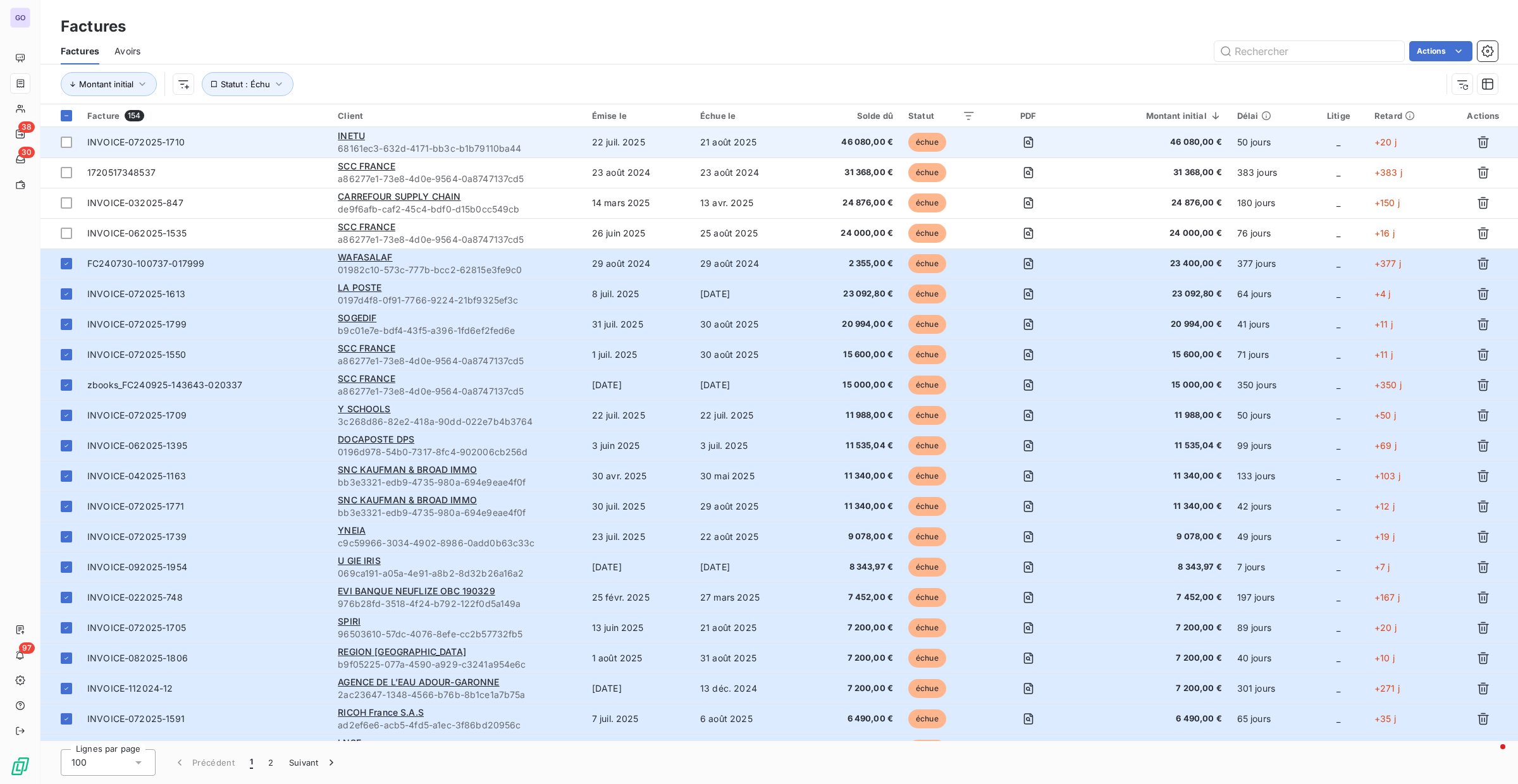
click at [464, 148] on span "68161ec3-632d-4171-bb3c-b1b79110ba44" at bounding box center [457, 148] width 239 height 13
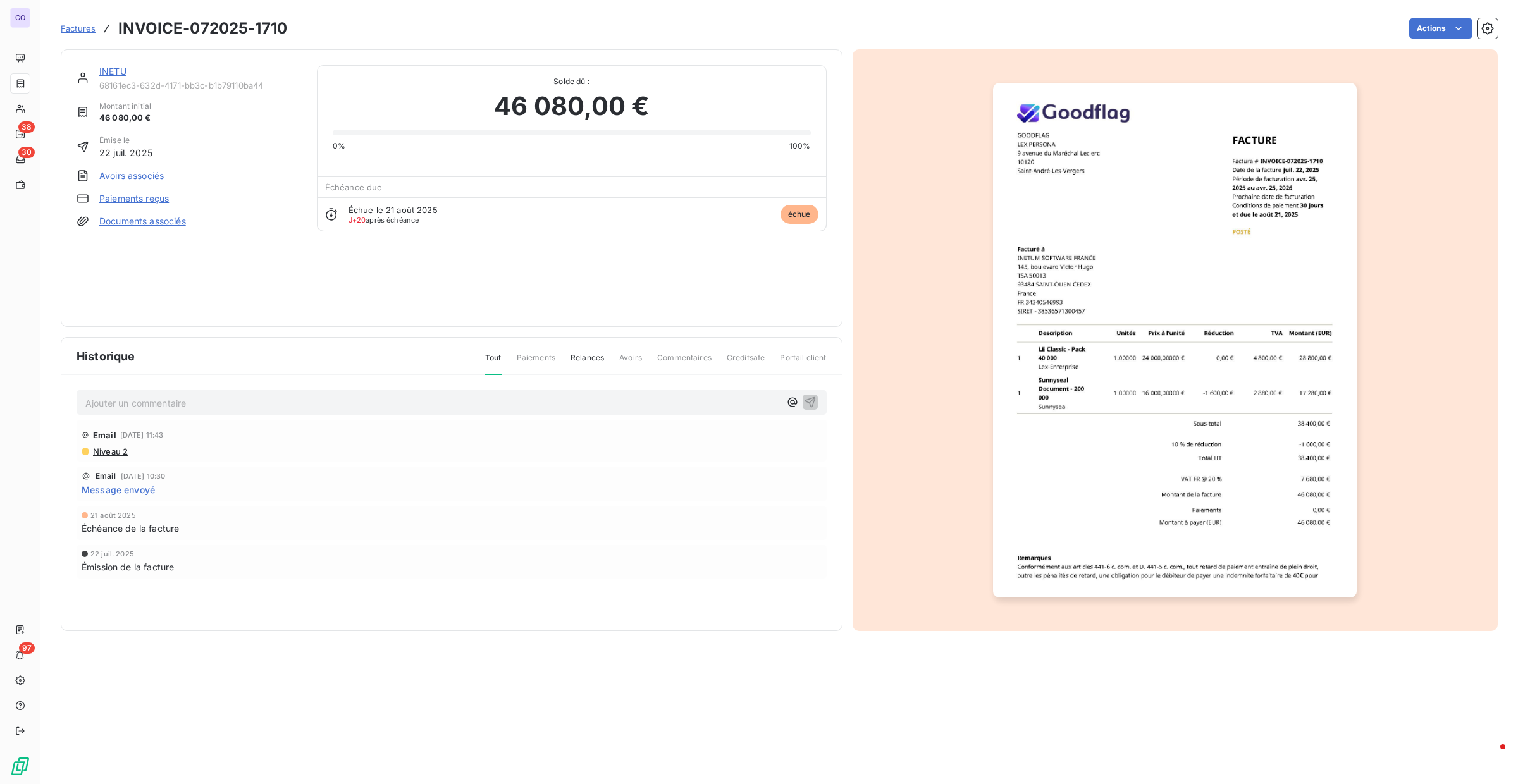
click at [205, 404] on p "Ajouter un commentaire ﻿" at bounding box center [433, 403] width 695 height 16
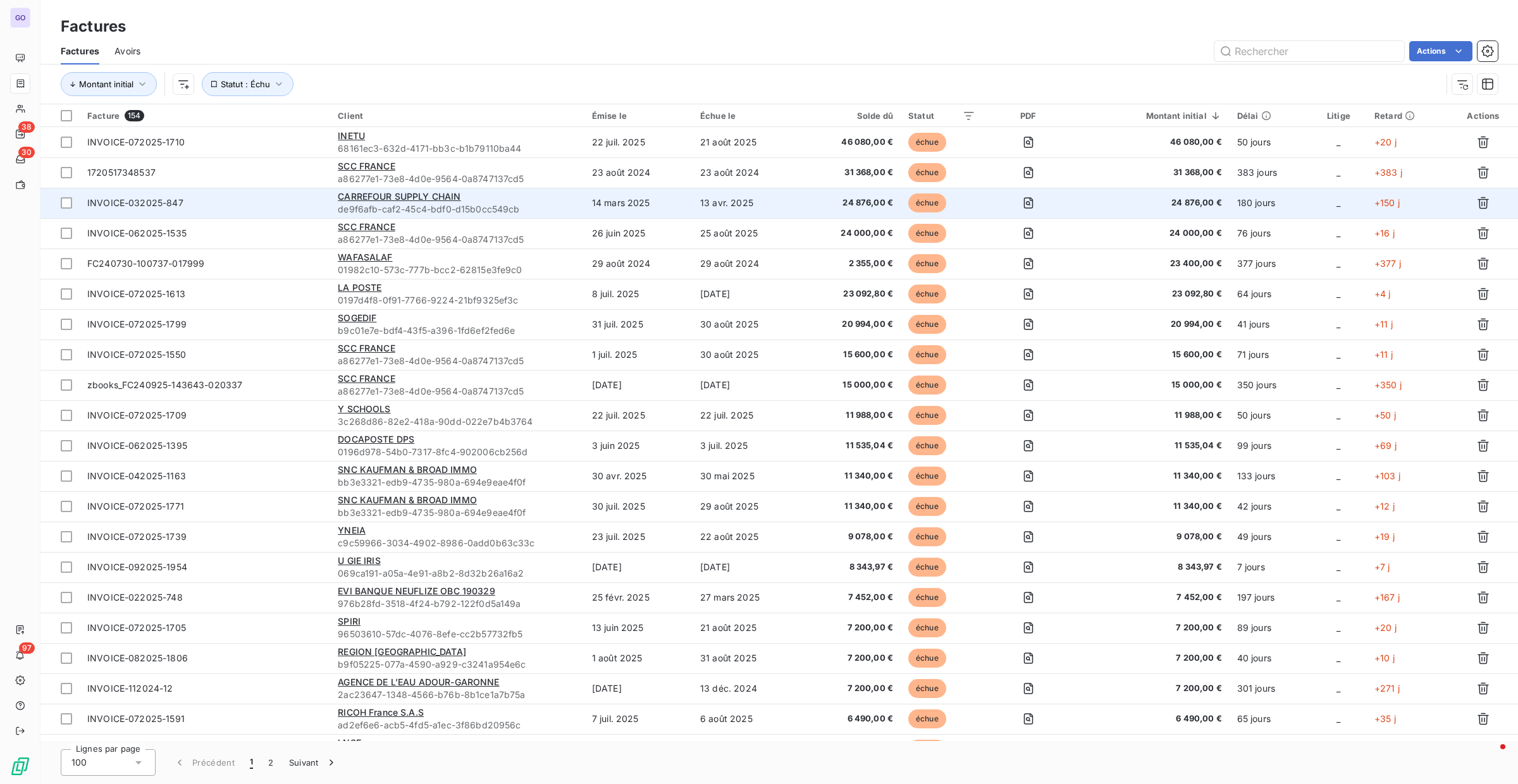
click at [277, 196] on span "INVOICE-032025-847" at bounding box center [204, 203] width 235 height 13
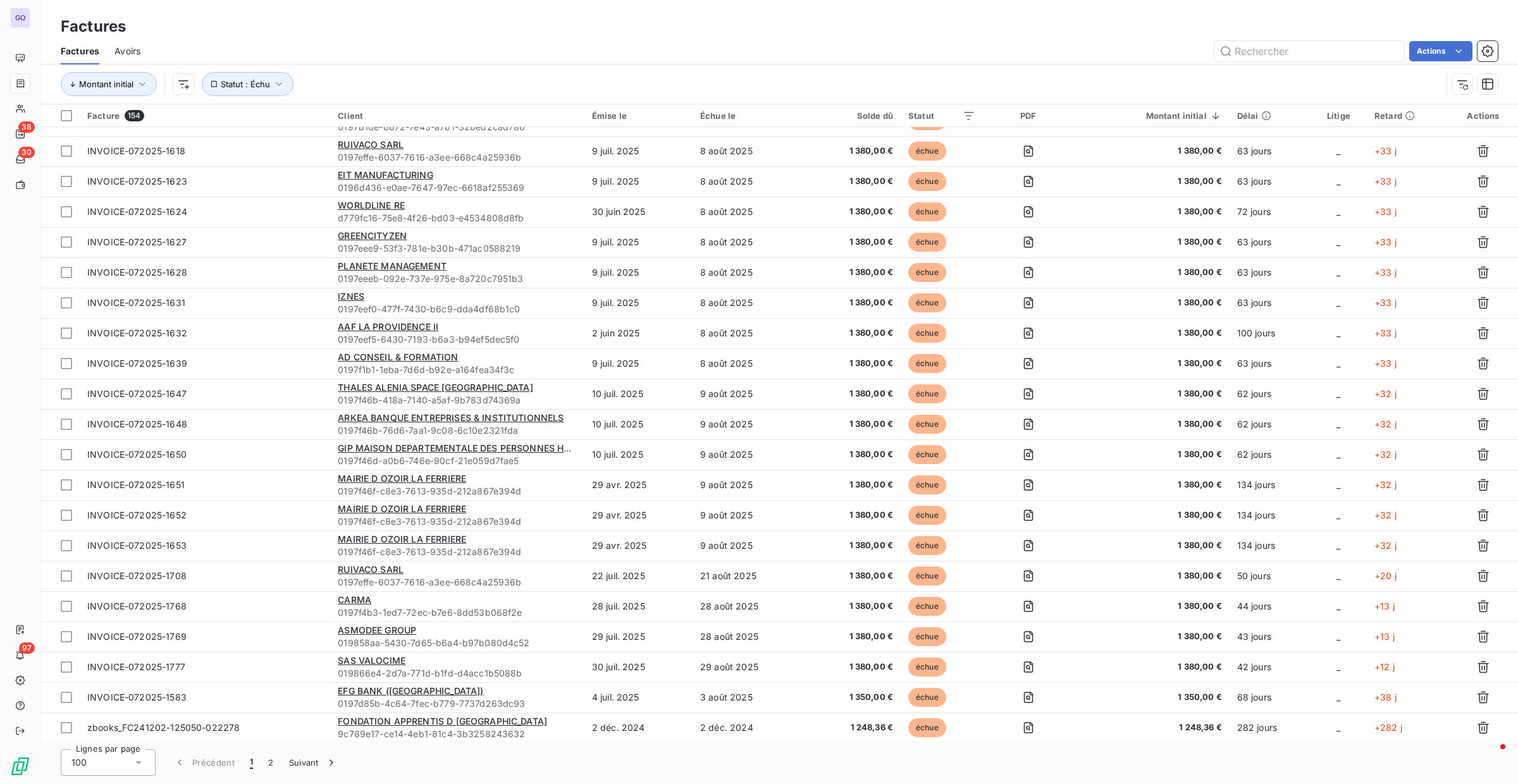
scroll to position [2421, 0]
click at [268, 760] on button "2" at bounding box center [271, 763] width 20 height 27
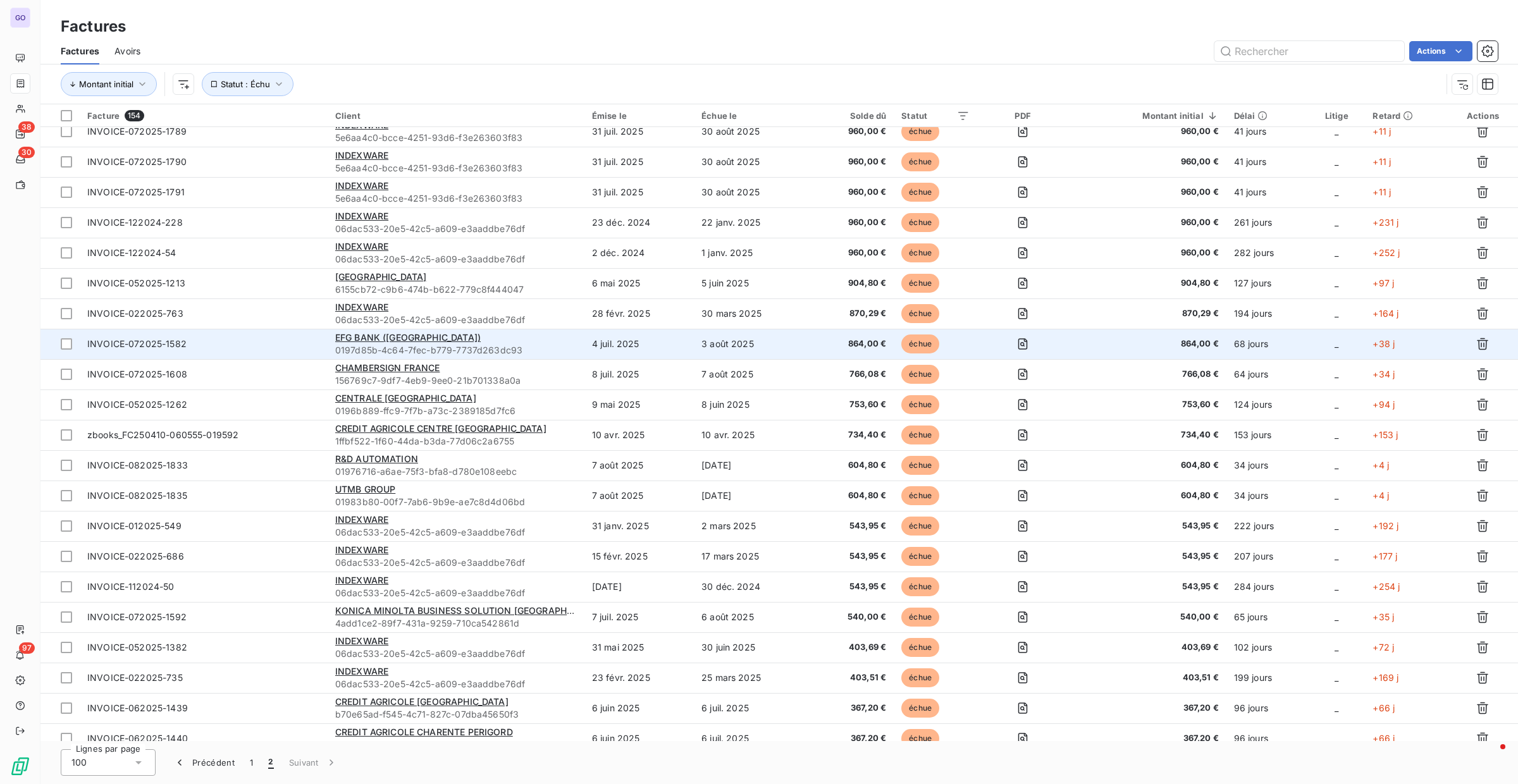
scroll to position [0, 0]
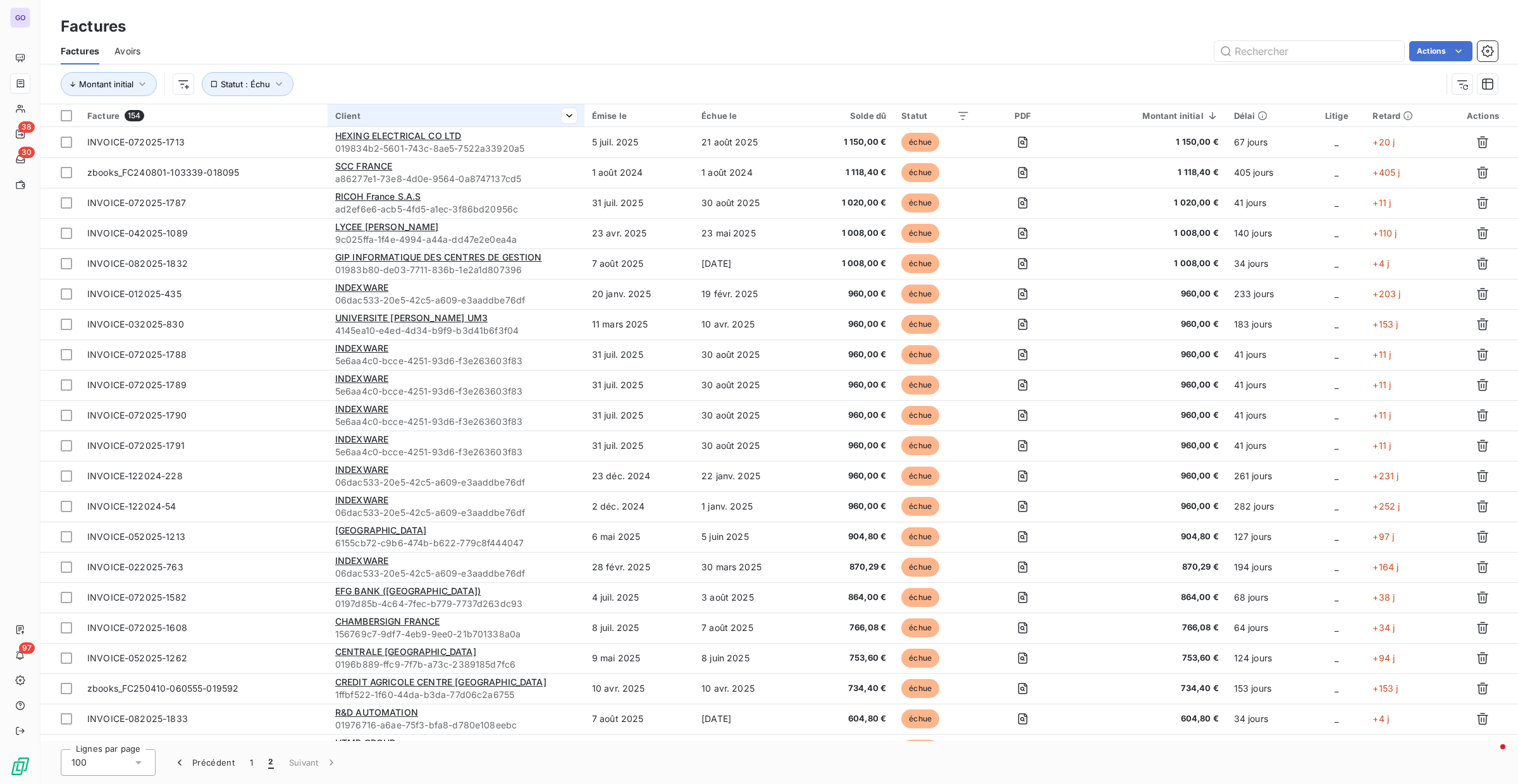
click at [347, 112] on div "Client" at bounding box center [456, 115] width 242 height 10
click at [328, 152] on div "Contient" at bounding box center [324, 148] width 67 height 18
click at [525, 71] on html "GO 38 30 97 Factures Factures Avoirs Actions Montant initial Statut : Échu Fact…" at bounding box center [759, 392] width 1518 height 784
click at [343, 115] on div "Client" at bounding box center [456, 115] width 242 height 10
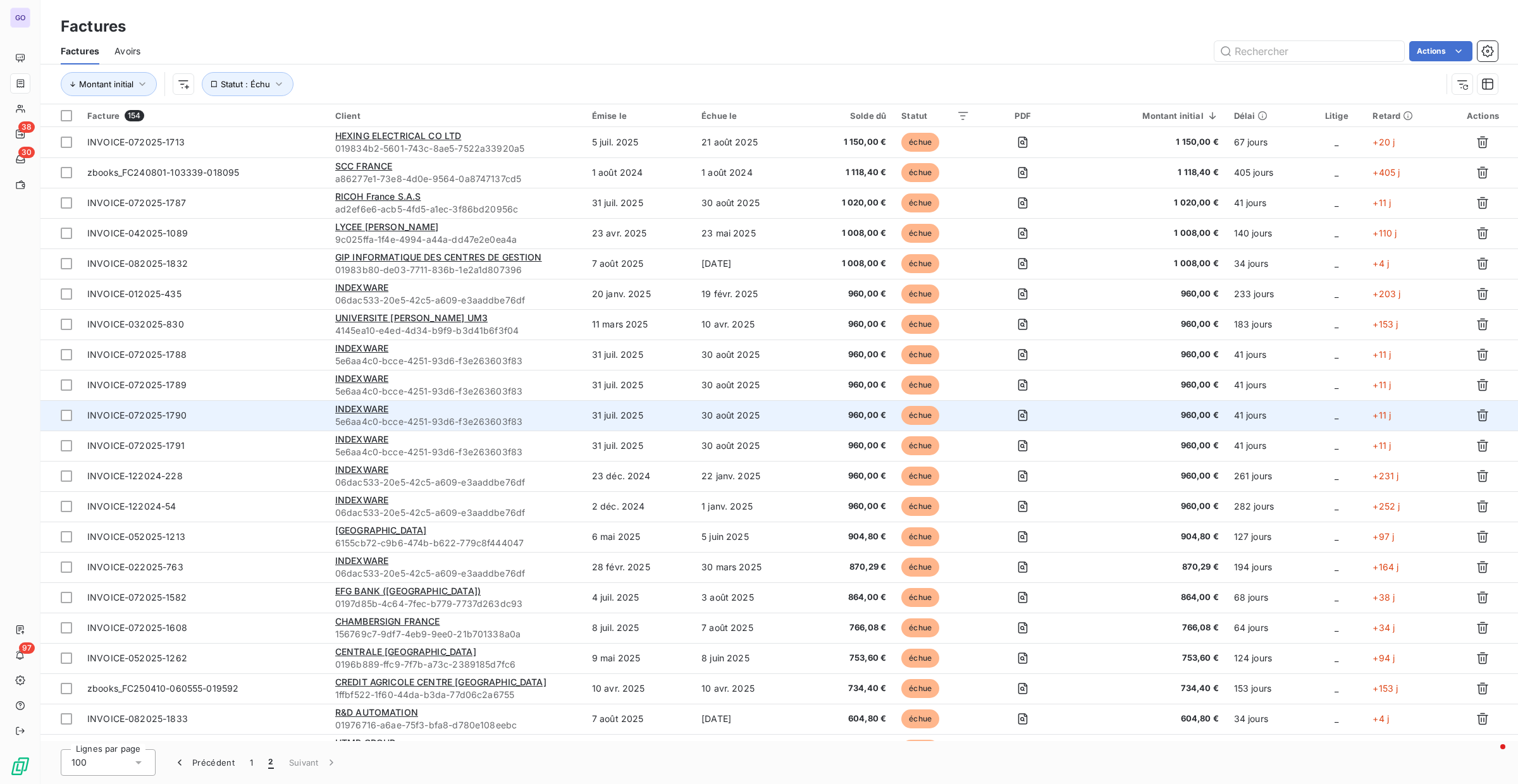
click at [236, 412] on span "INVOICE-072025-1790" at bounding box center [204, 416] width 233 height 13
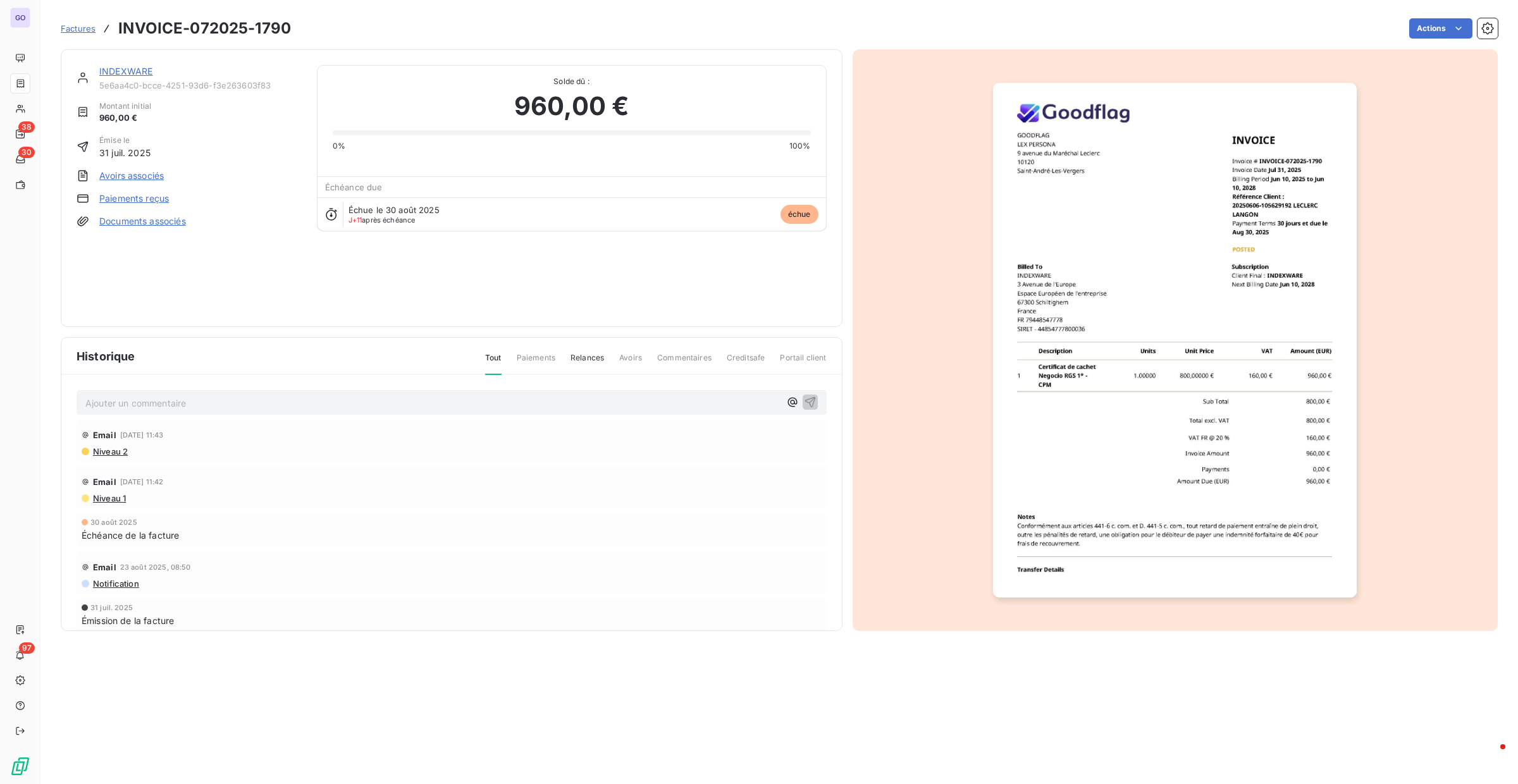
click at [121, 67] on link "INDEXWARE" at bounding box center [126, 71] width 53 height 11
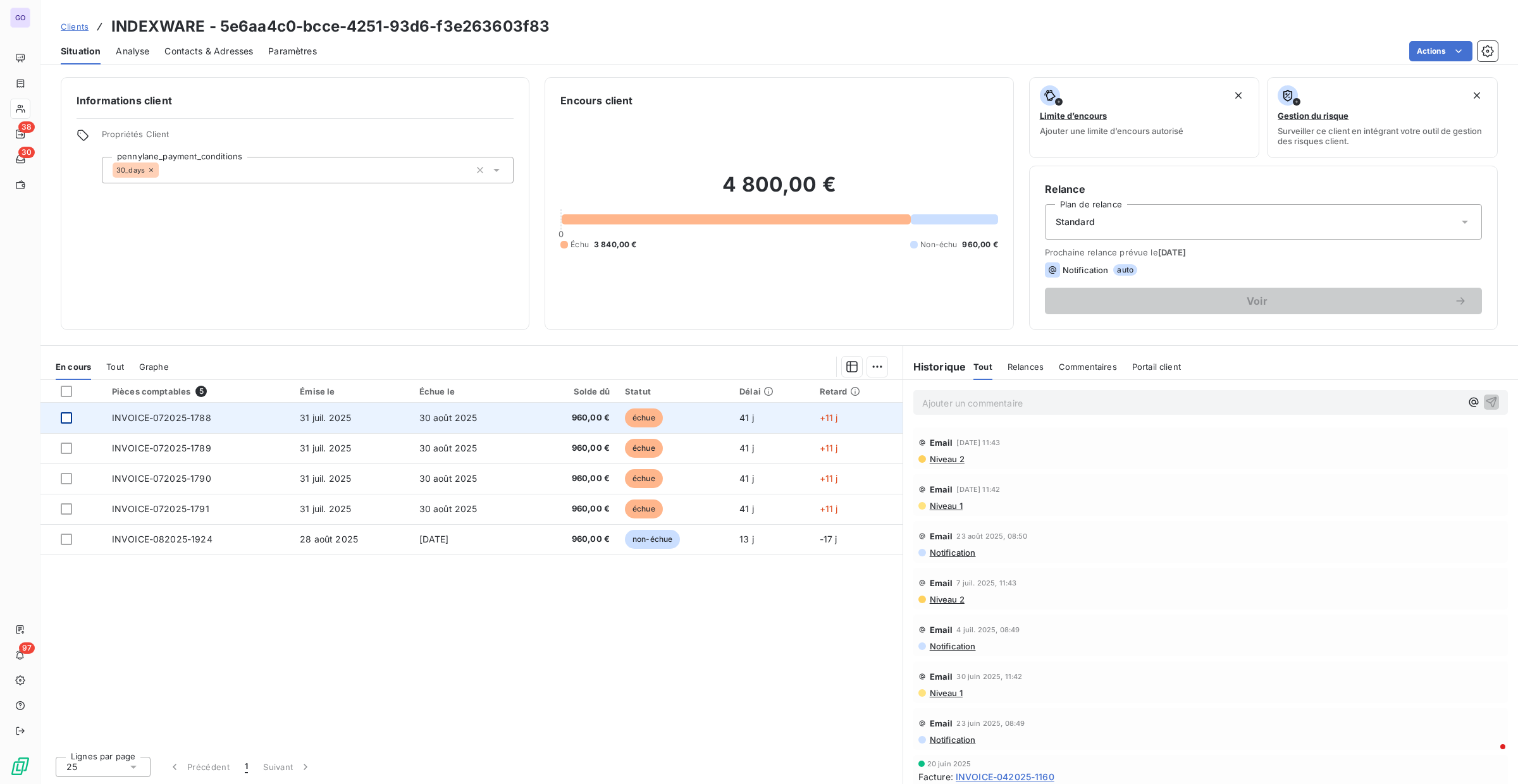
click at [67, 416] on div at bounding box center [66, 418] width 11 height 11
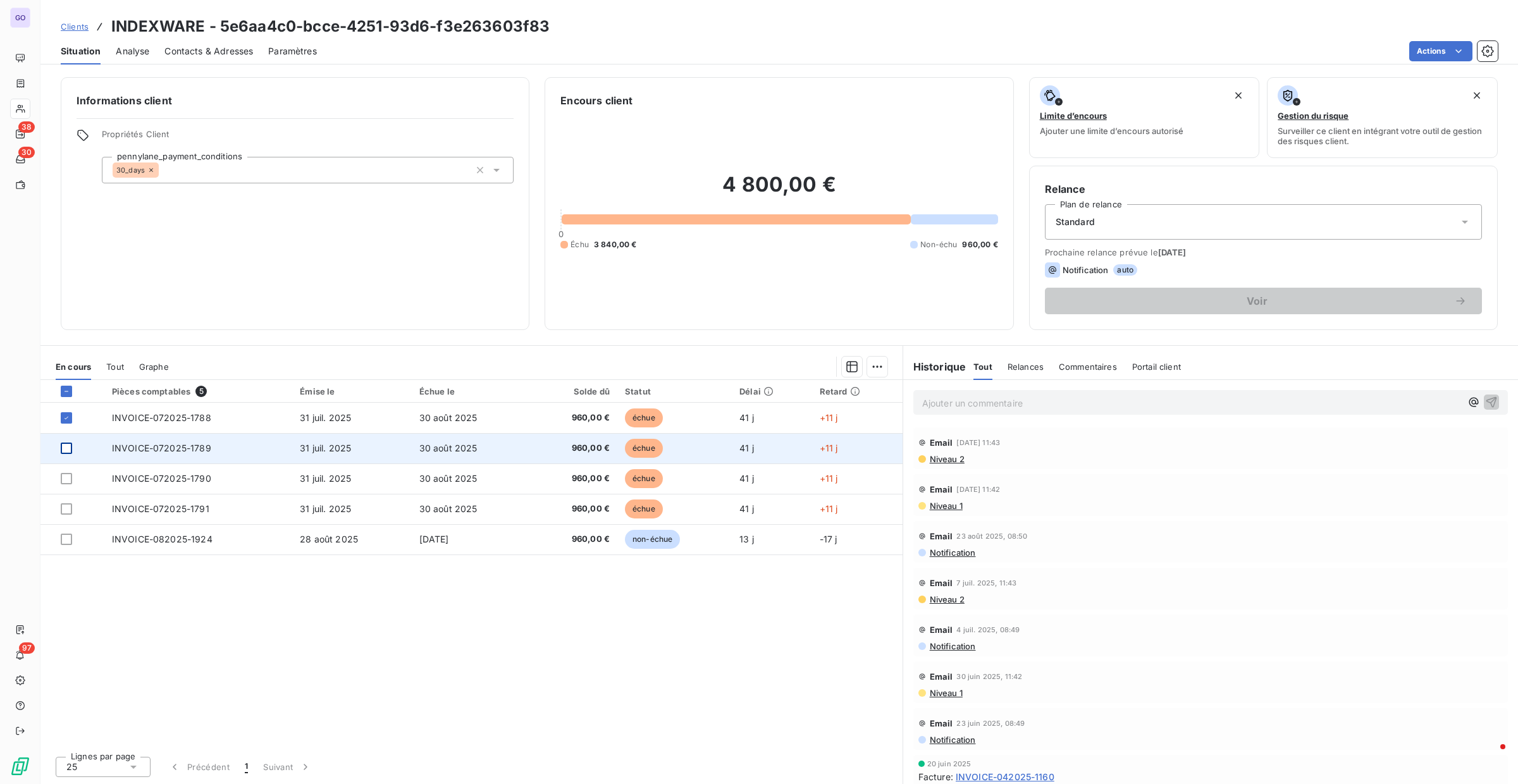
click at [64, 448] on div at bounding box center [66, 449] width 11 height 11
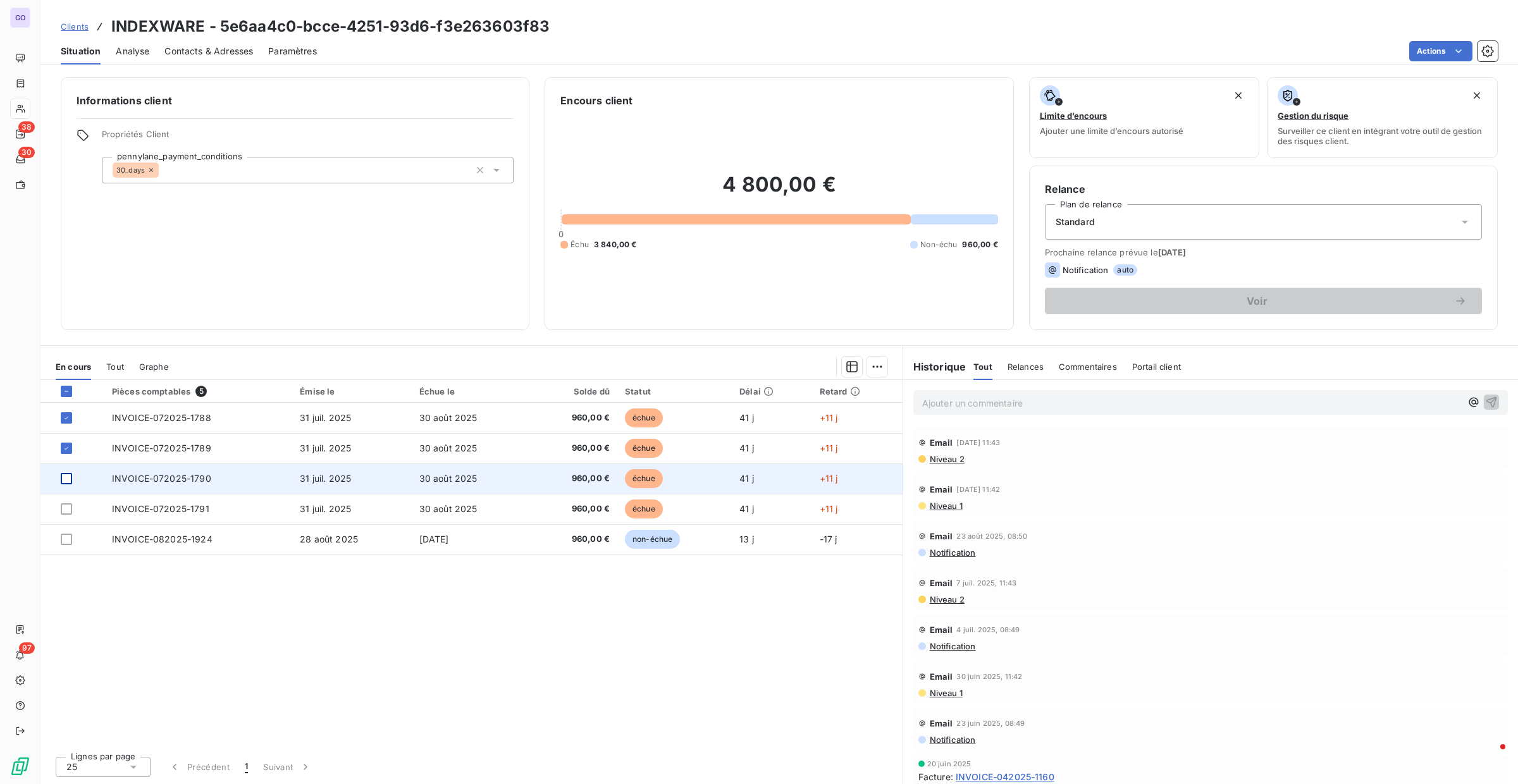
click at [68, 477] on div at bounding box center [66, 478] width 11 height 11
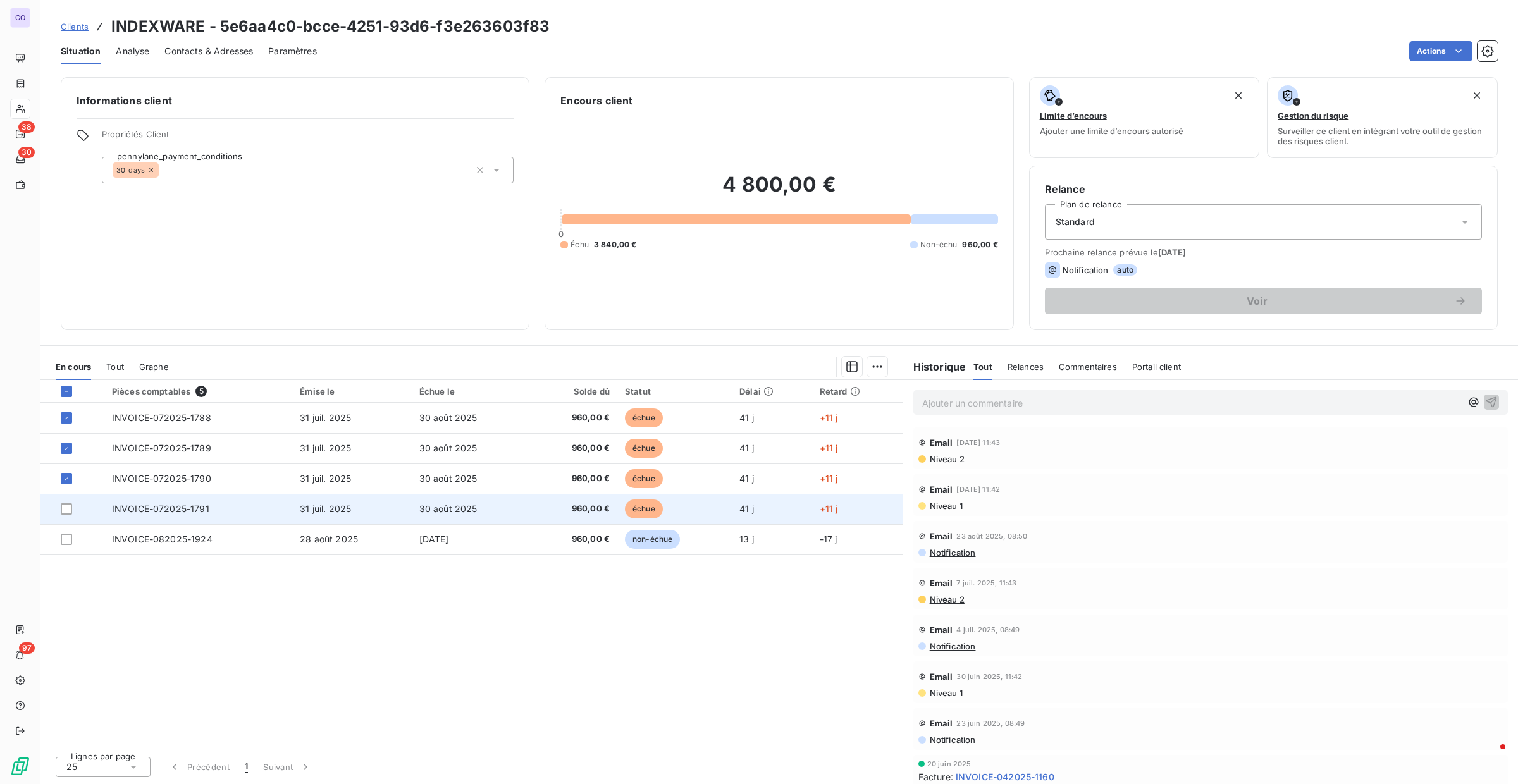
click at [58, 517] on td at bounding box center [72, 509] width 64 height 31
click at [66, 511] on div at bounding box center [66, 509] width 11 height 11
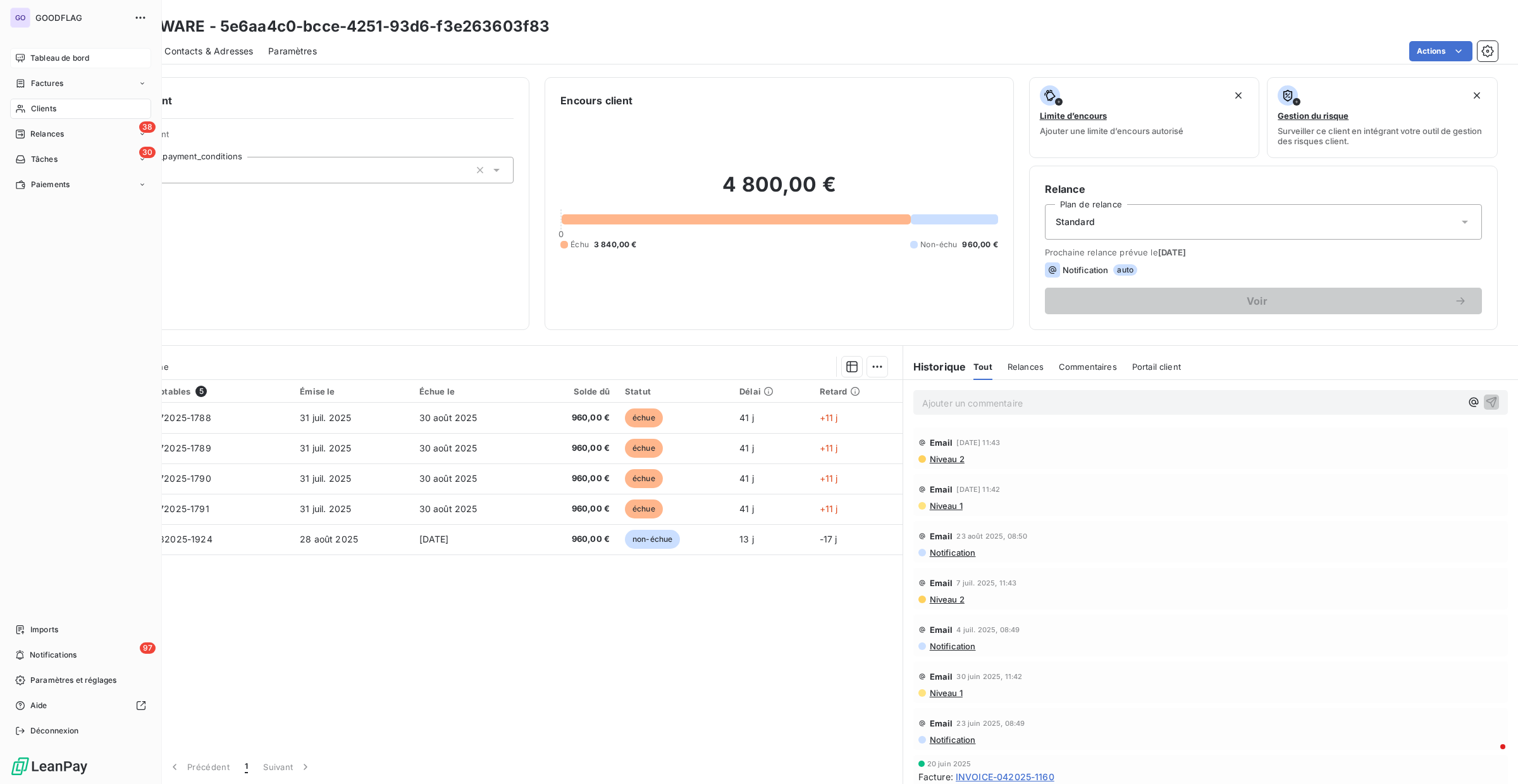
click at [34, 49] on div "Tableau de bord" at bounding box center [81, 58] width 141 height 20
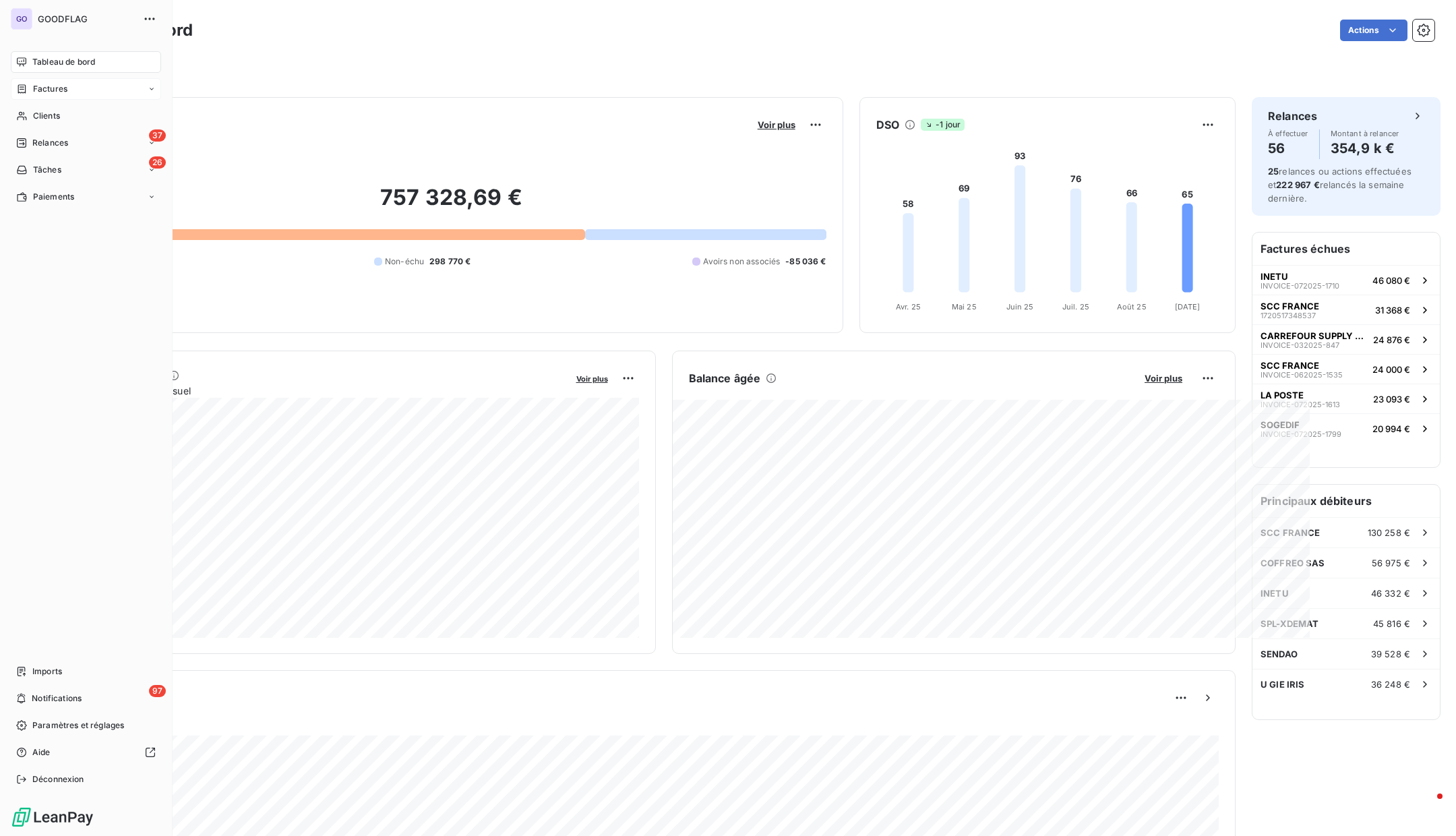
click at [21, 79] on div "Factures" at bounding box center [86, 89] width 151 height 22
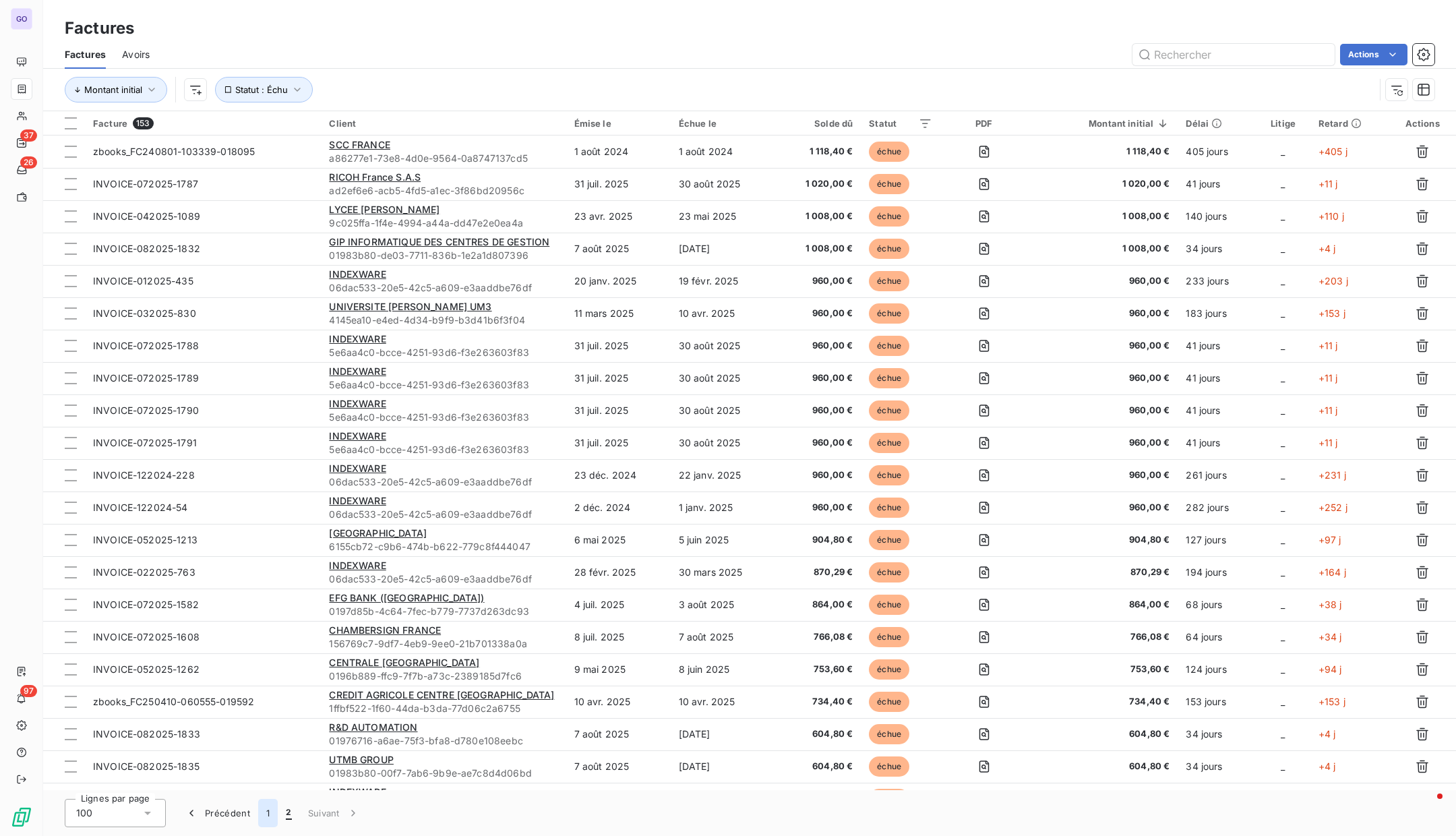
click at [267, 809] on button "1" at bounding box center [267, 813] width 19 height 28
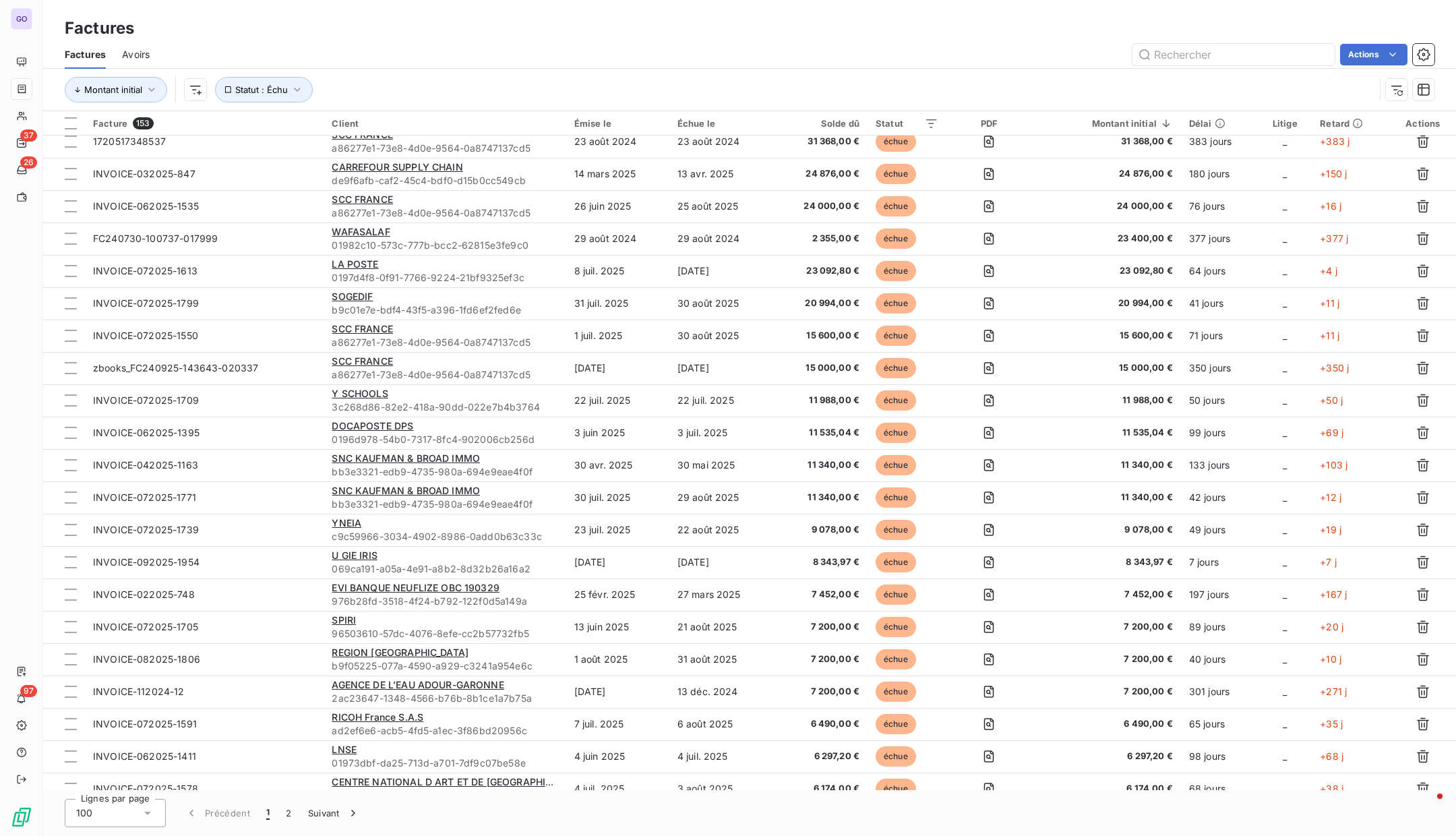
scroll to position [47, 0]
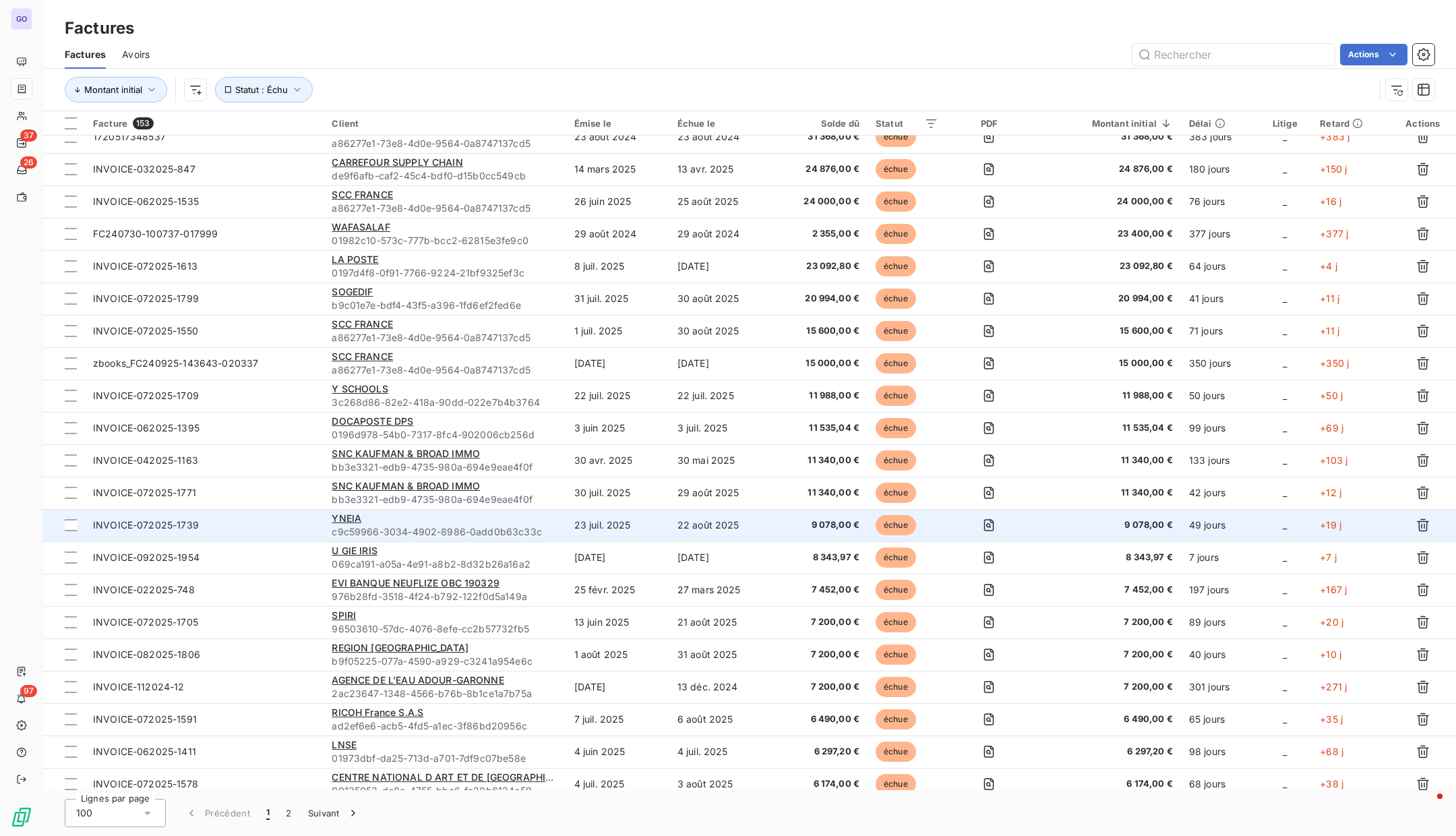
click at [372, 519] on div "YNEIA" at bounding box center [445, 519] width 226 height 13
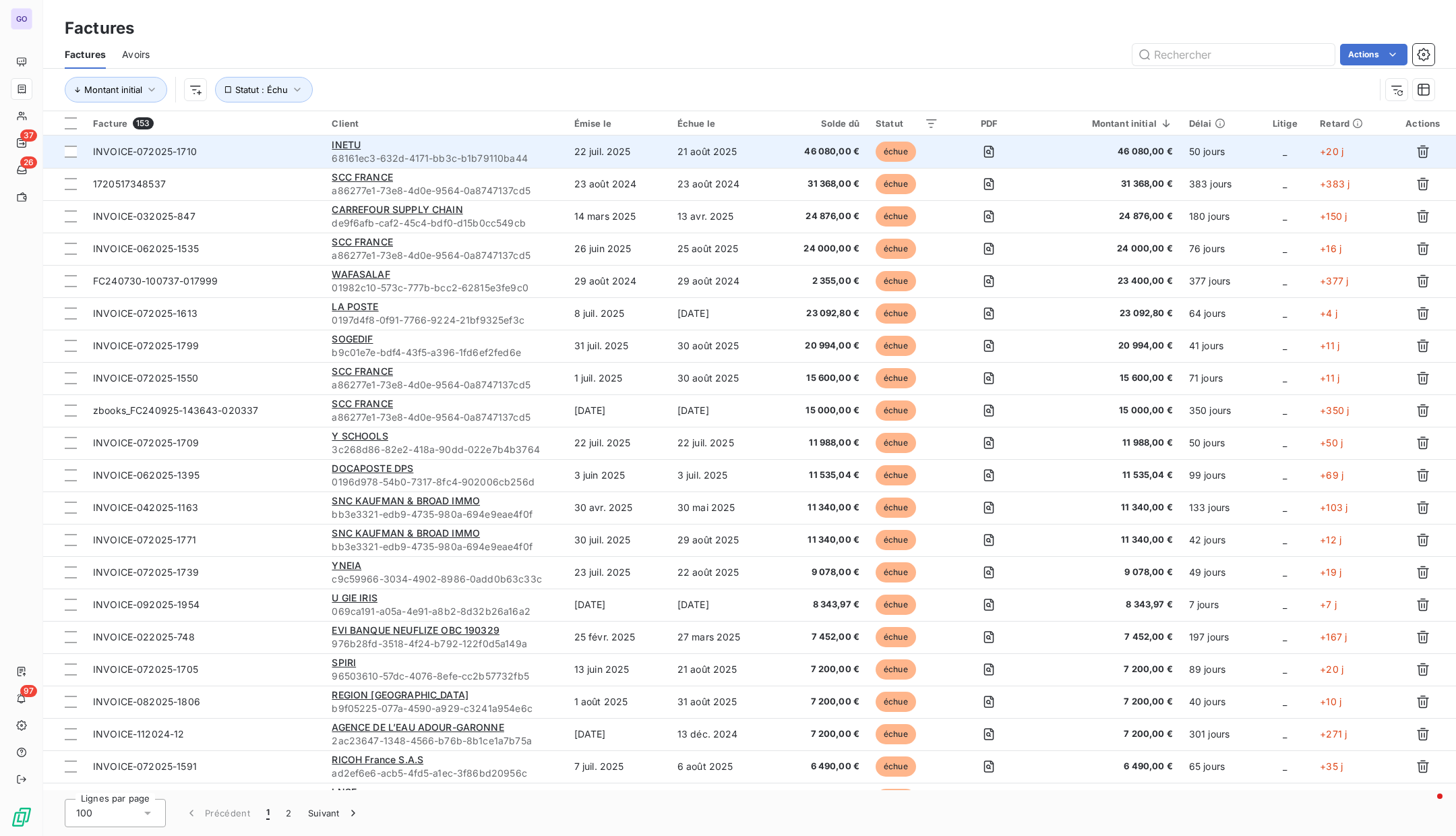
click at [388, 152] on span "68161ec3-632d-4171-bb3c-b1b79110ba44" at bounding box center [445, 158] width 226 height 13
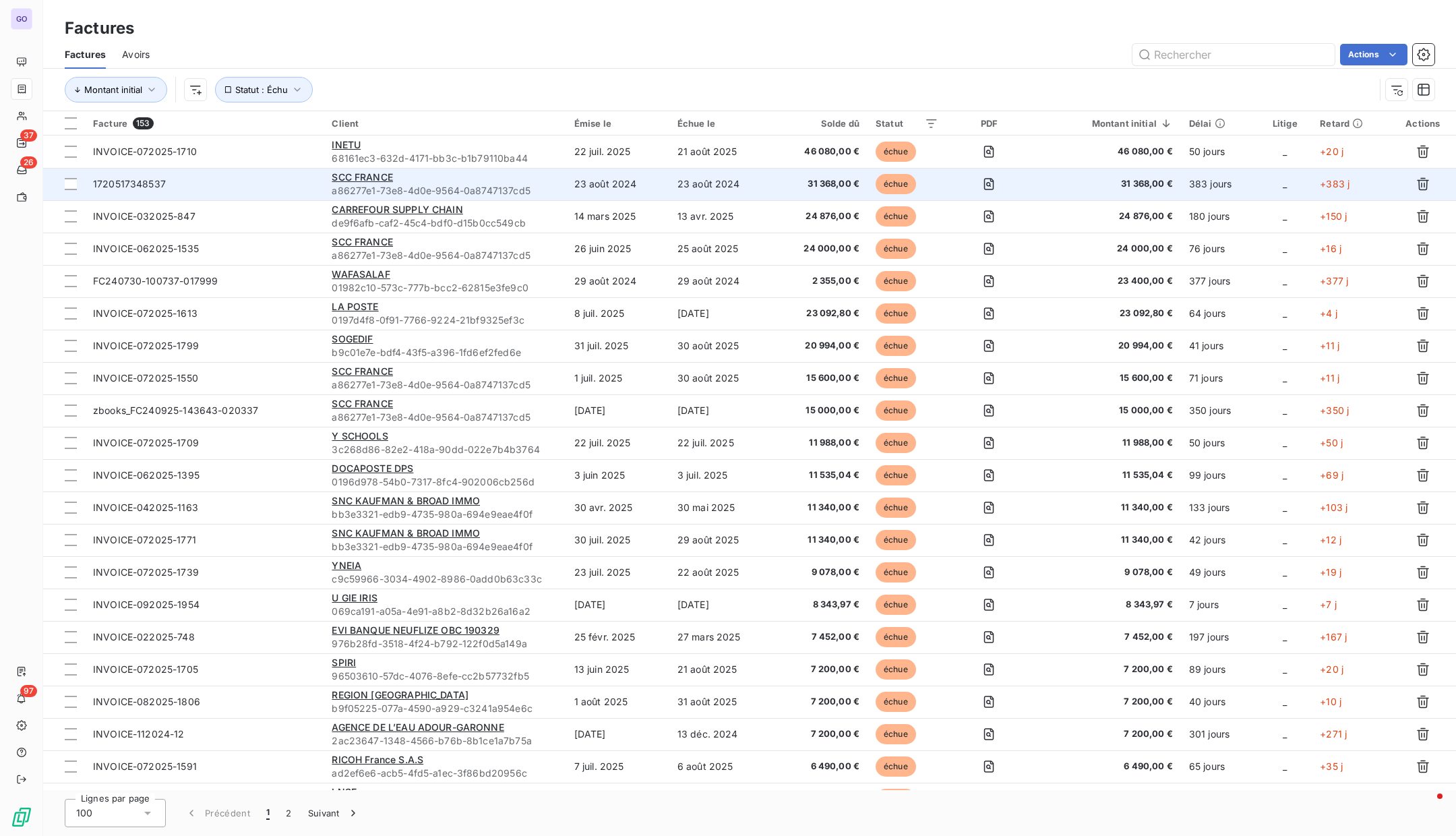
click at [452, 188] on span "a86277e1-73e8-4d0e-9564-0a8747137cd5" at bounding box center [445, 191] width 226 height 13
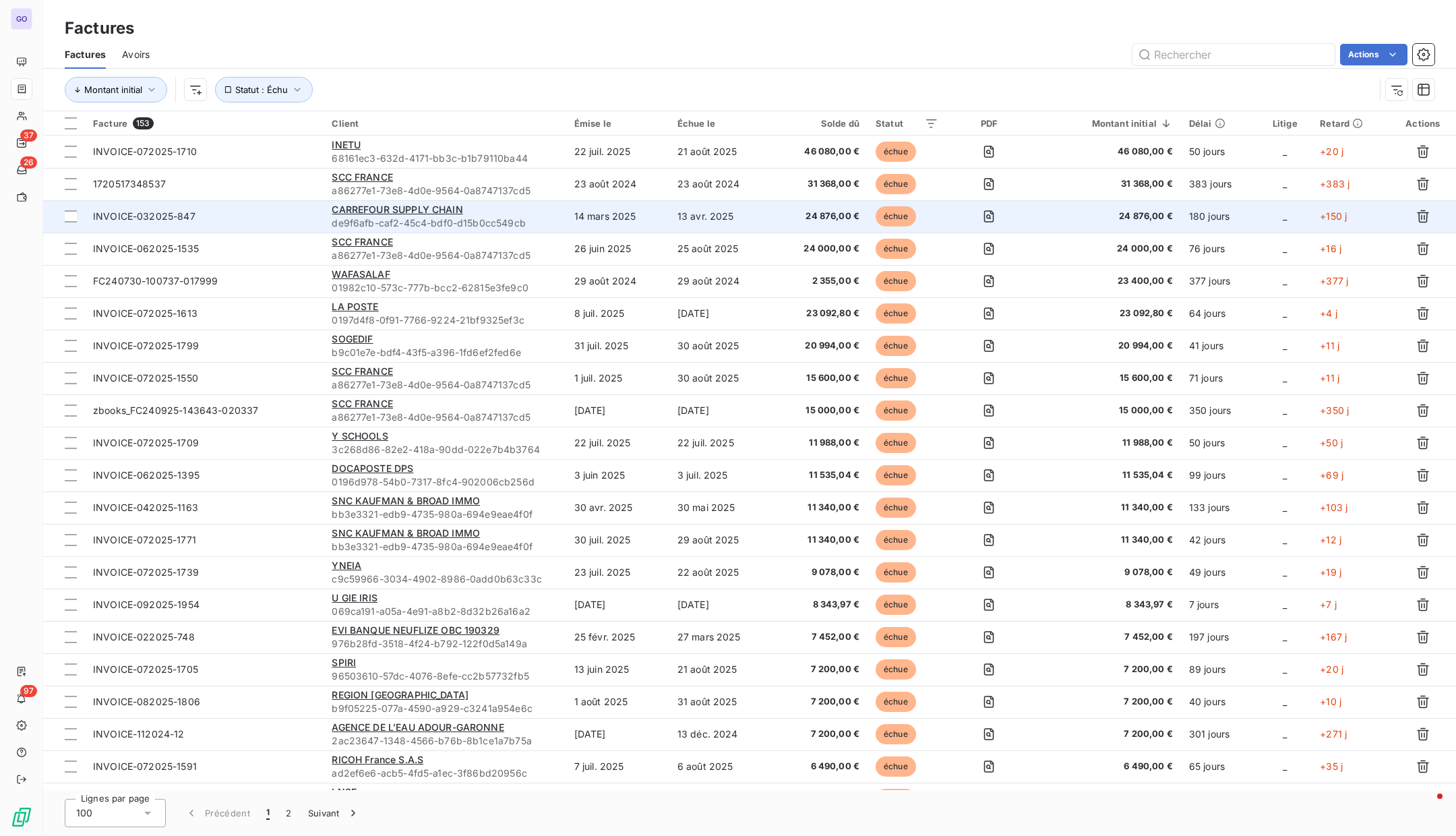
click at [502, 211] on div "CARREFOUR SUPPLY CHAIN" at bounding box center [445, 209] width 226 height 13
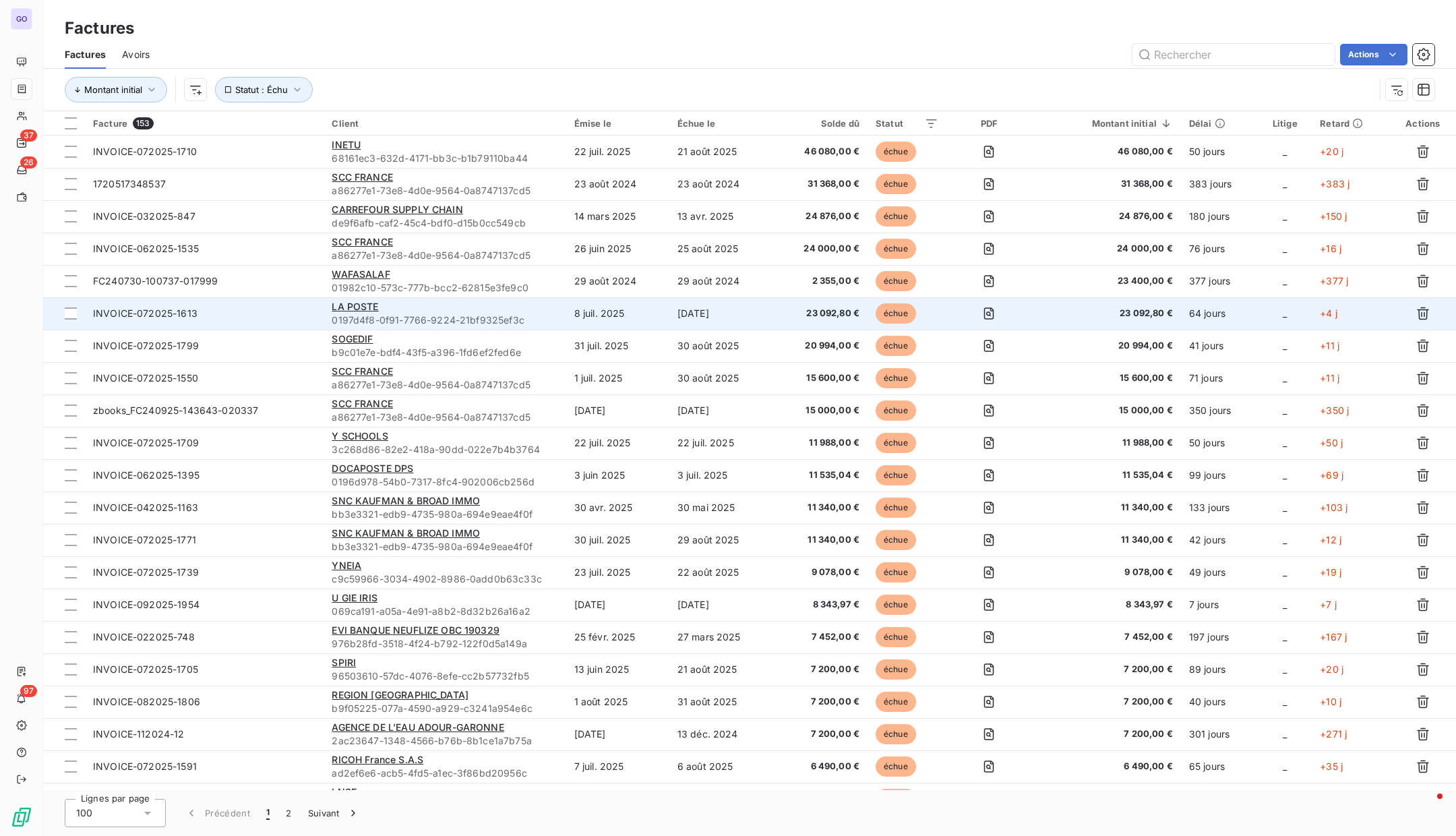
click at [466, 320] on span "0197d4f8-0f91-7766-9224-21bf9325ef3c" at bounding box center [445, 320] width 226 height 13
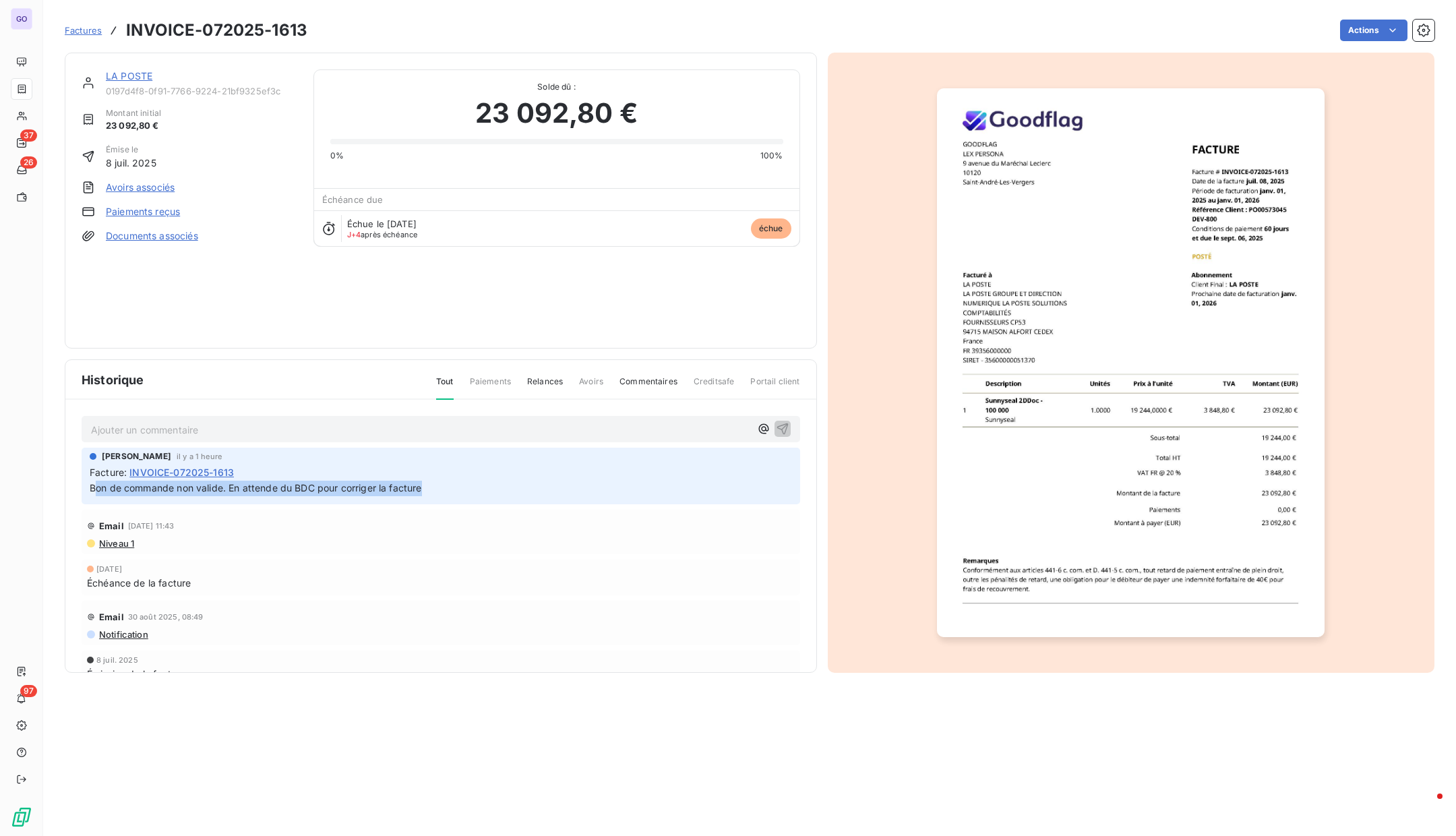
drag, startPoint x: 97, startPoint y: 490, endPoint x: 438, endPoint y: 489, distance: 341.0
click at [438, 489] on p "Bon de commande non valide. En attende du BDC pour corriger la facture" at bounding box center [440, 488] width 702 height 16
click at [413, 435] on p "Ajouter un commentaire ﻿" at bounding box center [420, 430] width 659 height 17
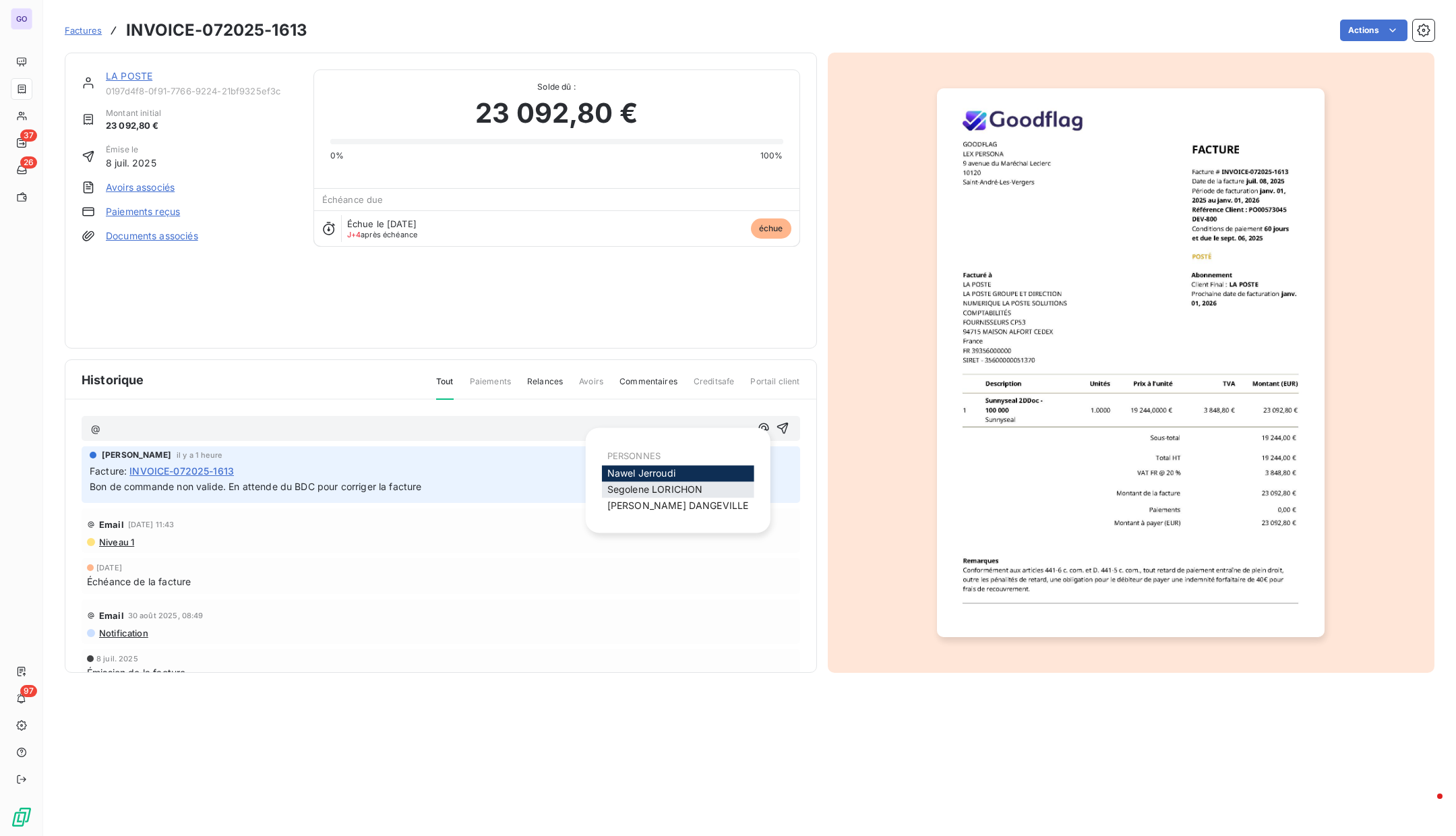
click at [666, 488] on span "[PERSON_NAME]" at bounding box center [655, 489] width 95 height 12
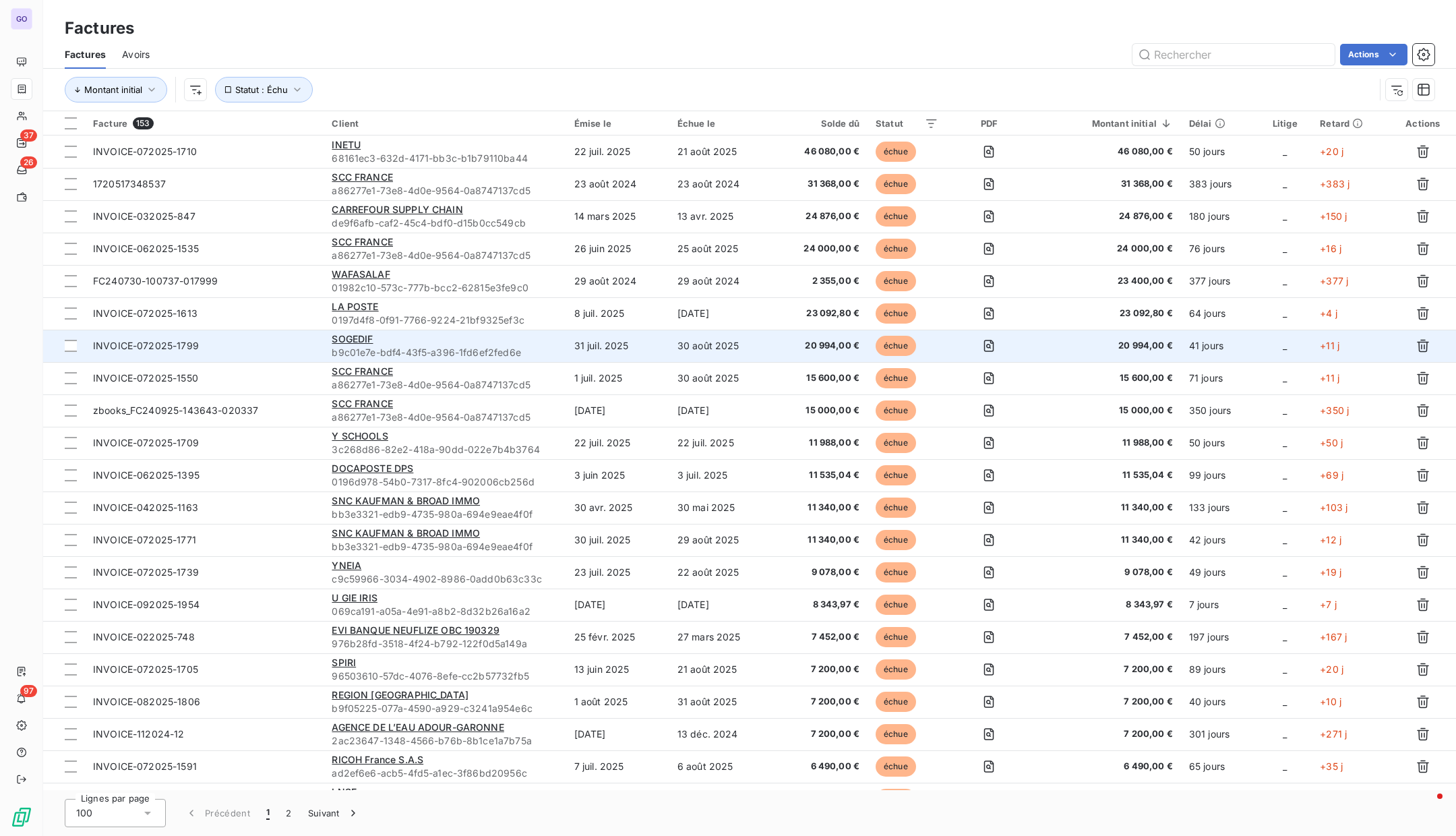
click at [419, 346] on span "b9c01e7e-bdf4-43f5-a396-1fd6ef2fed6e" at bounding box center [445, 353] width 226 height 13
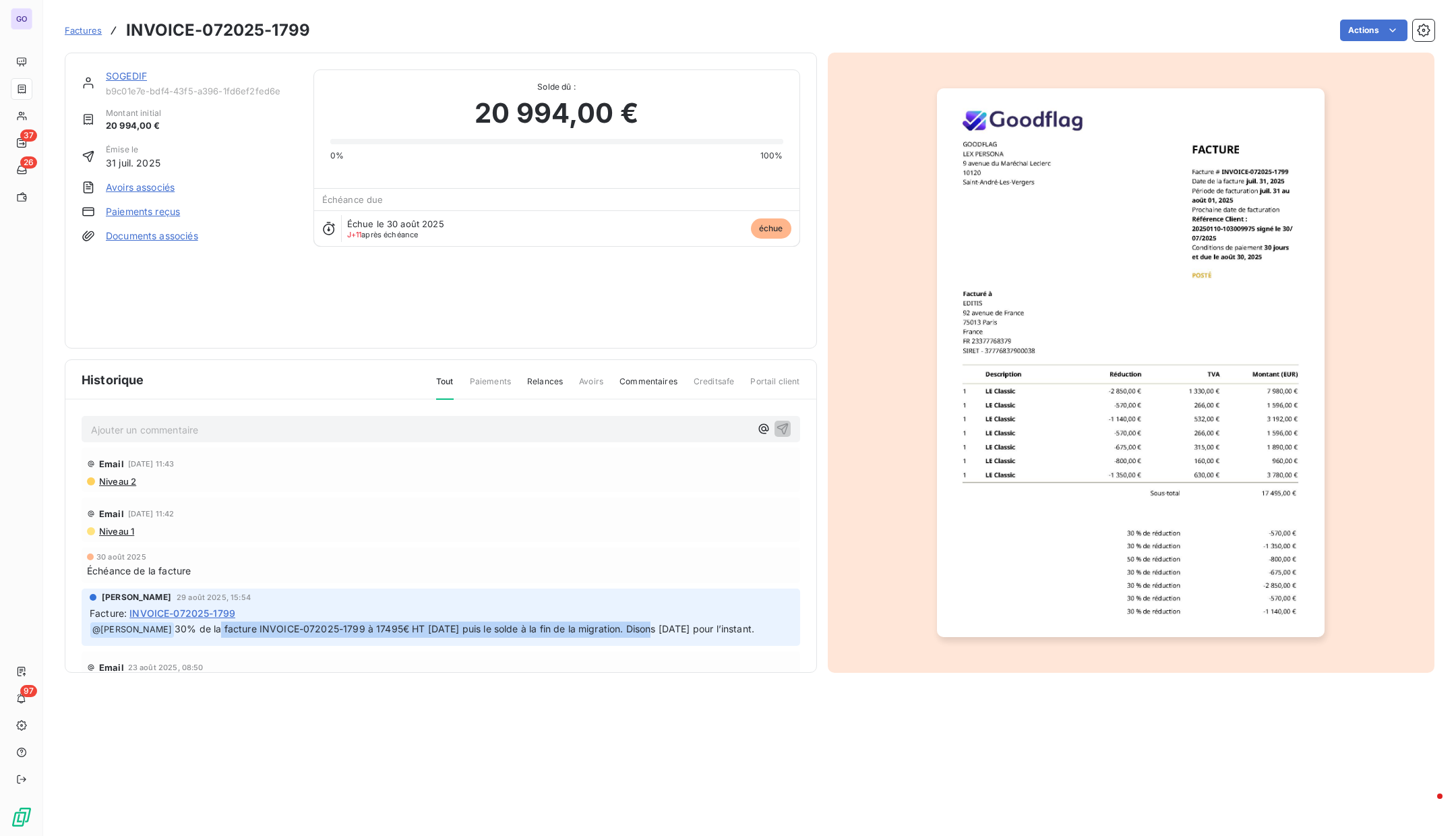
drag, startPoint x: 236, startPoint y: 631, endPoint x: 658, endPoint y: 624, distance: 422.1
click at [658, 624] on span "30% de la facture INVOICE-072025-1799 à 17495€ HT [DATE] puis le solde à la fin…" at bounding box center [464, 629] width 579 height 12
click at [1364, 34] on html "GO 37 26 97 Factures INVOICE-072025-1799 Actions SOGEDIF b9c01e7e-bdf4-43f5-a39…" at bounding box center [728, 418] width 1456 height 836
drag, startPoint x: 329, startPoint y: 29, endPoint x: 126, endPoint y: 28, distance: 203.0
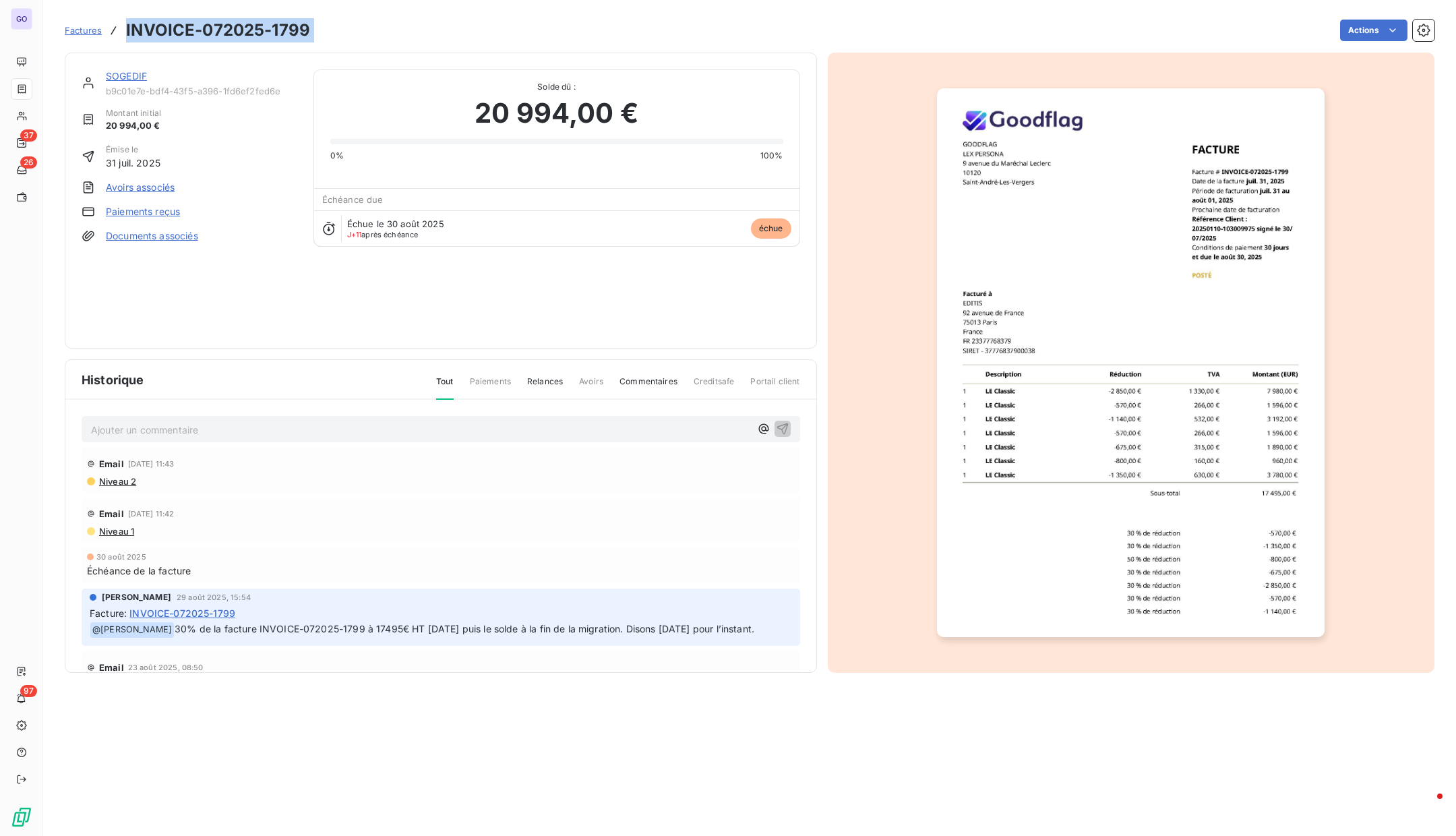
click at [126, 28] on div "Factures INVOICE-072025-1799 Actions" at bounding box center [749, 30] width 1370 height 28
copy section "INVOICE-072025-1799 Actions"
